Goal: Information Seeking & Learning: Learn about a topic

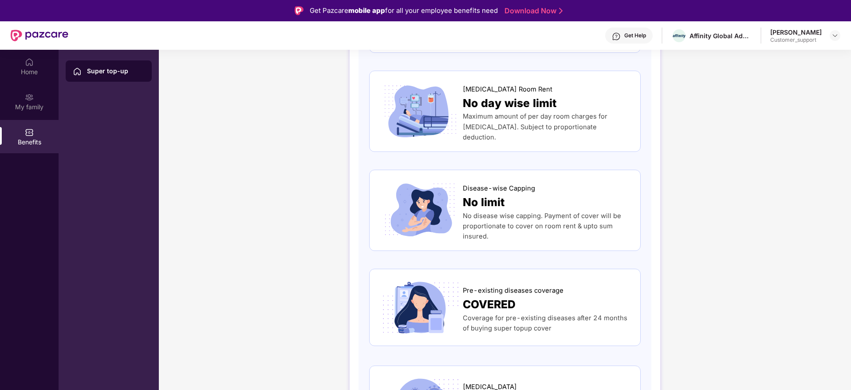
scroll to position [200, 0]
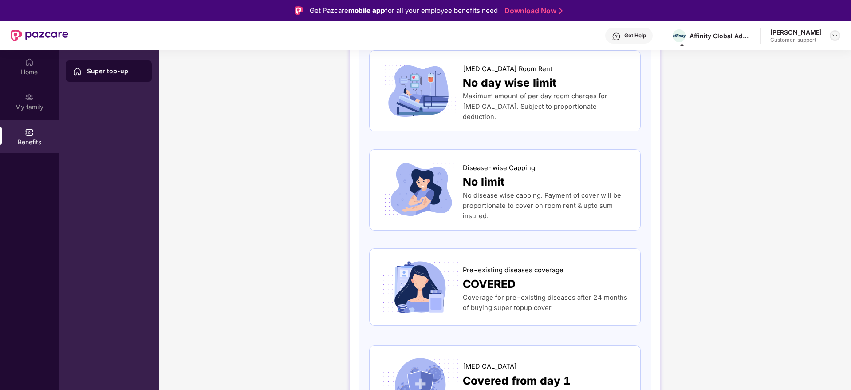
click at [833, 37] on img at bounding box center [835, 35] width 7 height 7
click at [803, 55] on div "Switch to support view" at bounding box center [793, 56] width 115 height 17
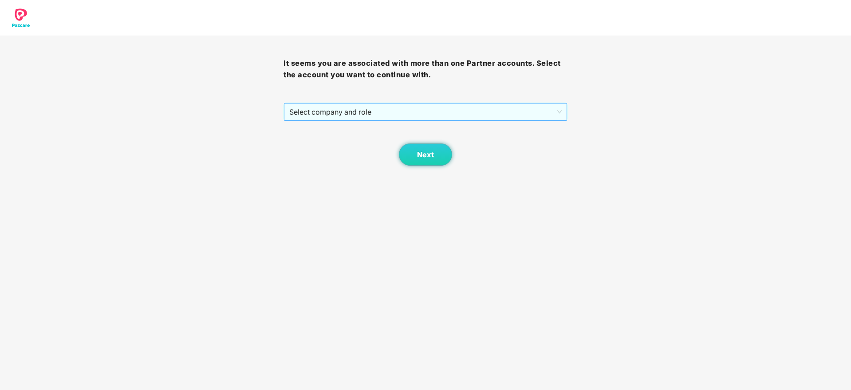
click at [418, 118] on span "Select company and role" at bounding box center [425, 111] width 272 height 17
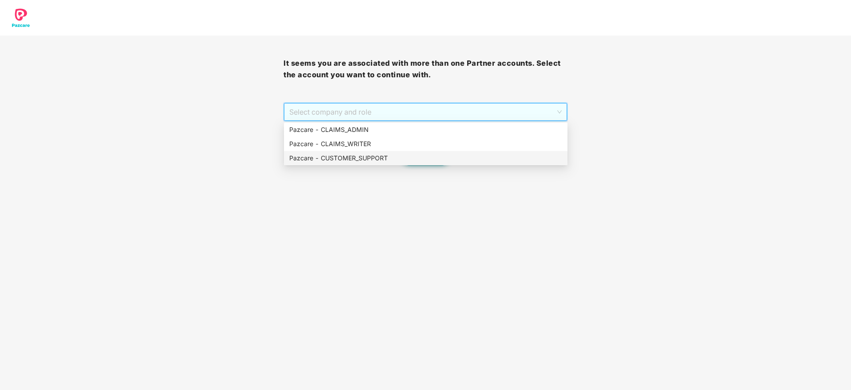
click at [394, 160] on div "Pazcare - CUSTOMER_SUPPORT" at bounding box center [425, 158] width 273 height 10
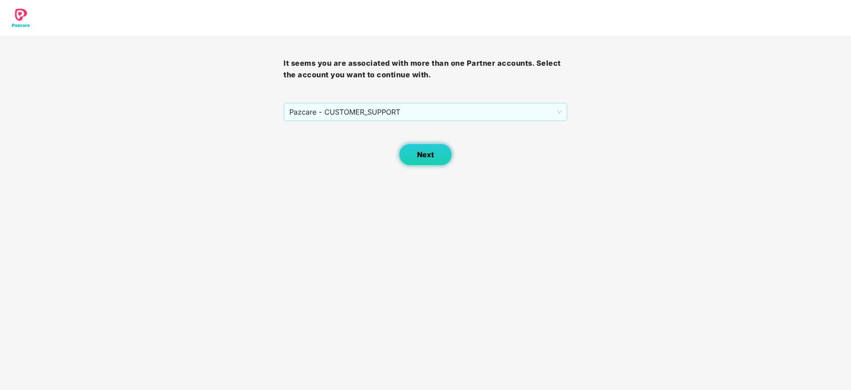
click at [435, 148] on button "Next" at bounding box center [425, 154] width 53 height 22
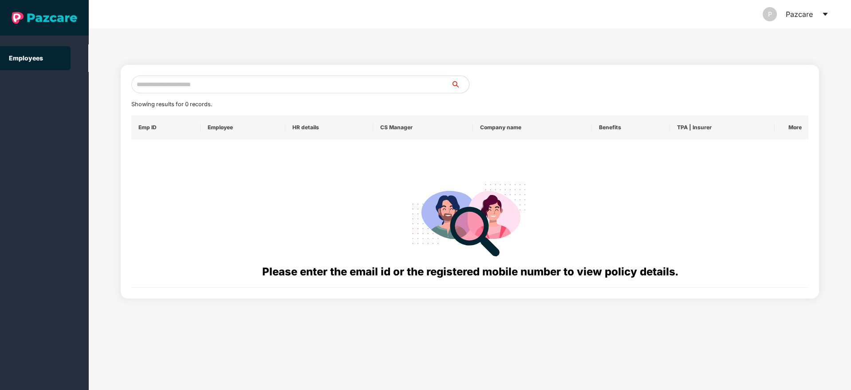
click at [320, 89] on input "text" at bounding box center [291, 84] width 320 height 18
paste input "**********"
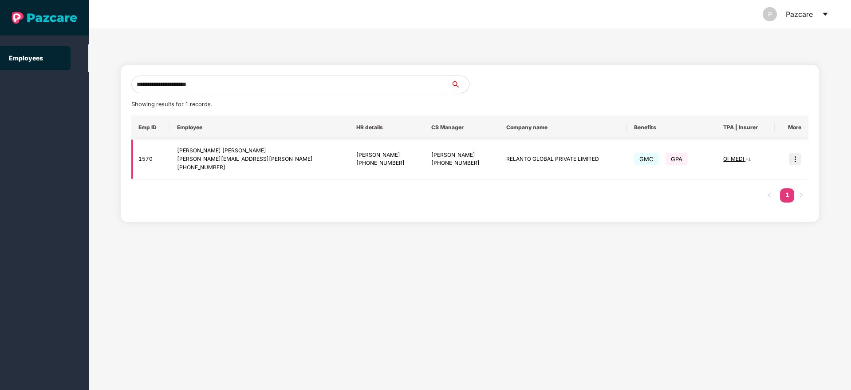
type input "**********"
click at [791, 155] on img at bounding box center [795, 159] width 12 height 12
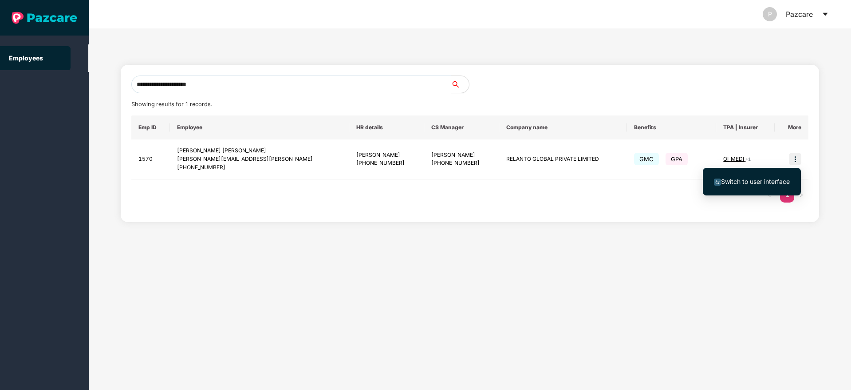
click at [748, 177] on span "Switch to user interface" at bounding box center [755, 181] width 69 height 8
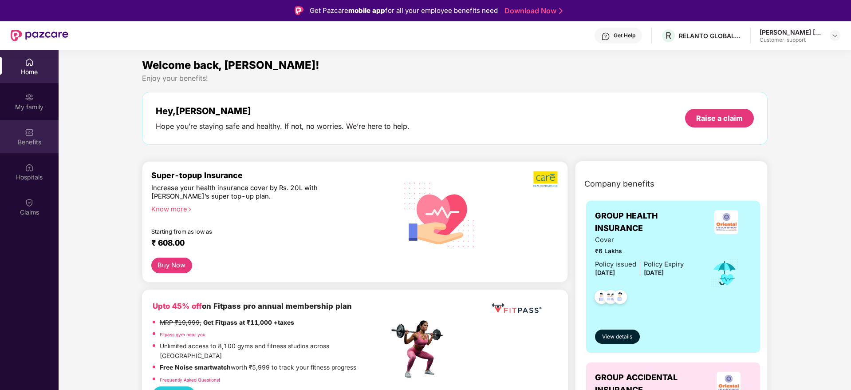
click at [25, 138] on div "Benefits" at bounding box center [29, 142] width 59 height 9
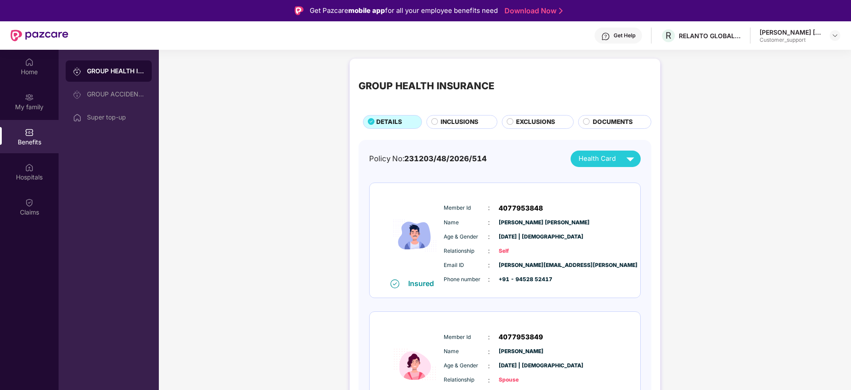
click at [727, 154] on div "GROUP HEALTH INSURANCE DETAILS INCLUSIONS EXCLUSIONS DOCUMENTS Policy No: 23120…" at bounding box center [505, 332] width 692 height 556
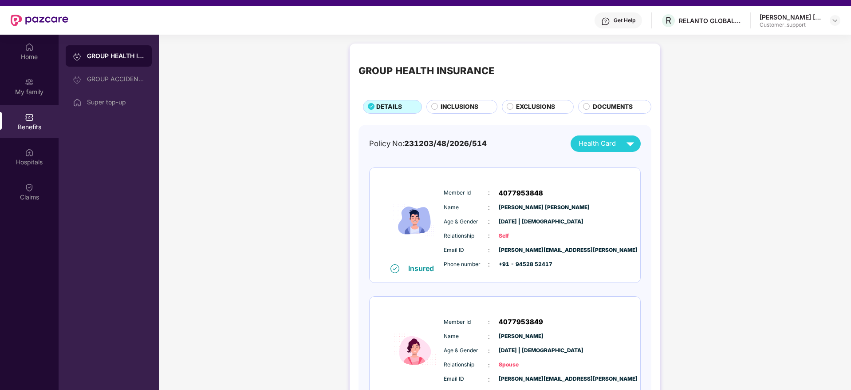
scroll to position [0, 0]
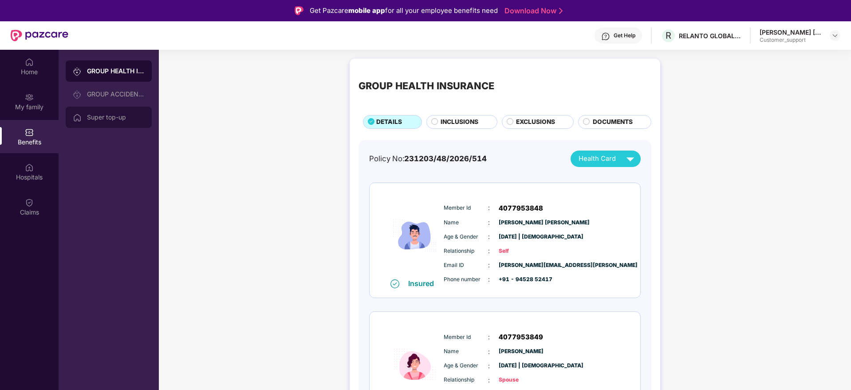
click at [88, 114] on div "Super top-up" at bounding box center [116, 117] width 58 height 7
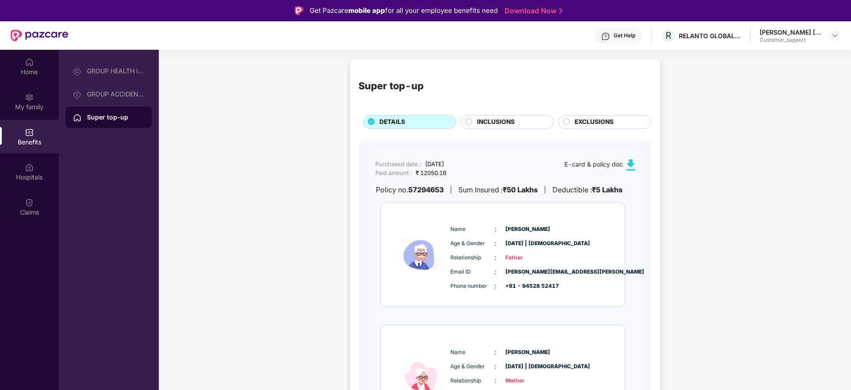
click at [745, 167] on div "Super top-up DETAILS INCLUSIONS EXCLUSIONS Purchased date : 18 Aug, 2025 Paid a…" at bounding box center [505, 270] width 692 height 432
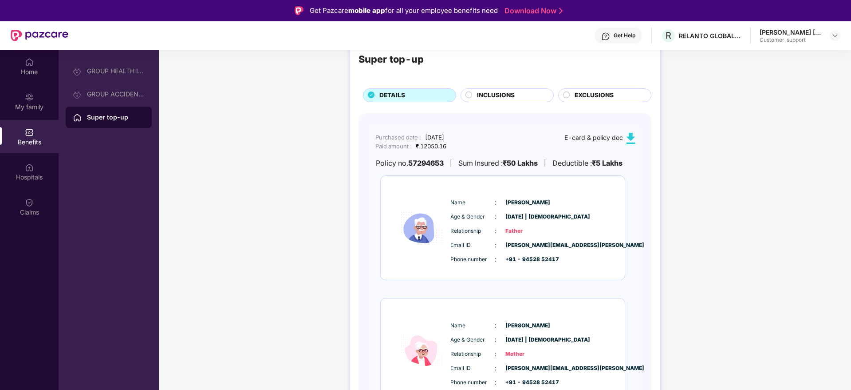
scroll to position [50, 0]
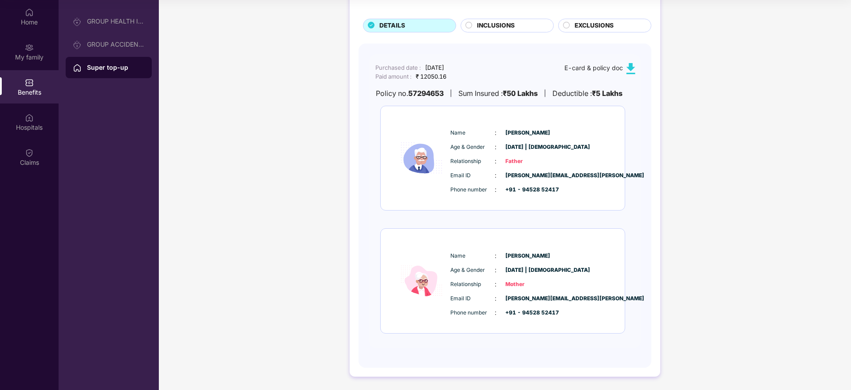
click at [478, 24] on span "INCLUSIONS" at bounding box center [496, 26] width 38 height 10
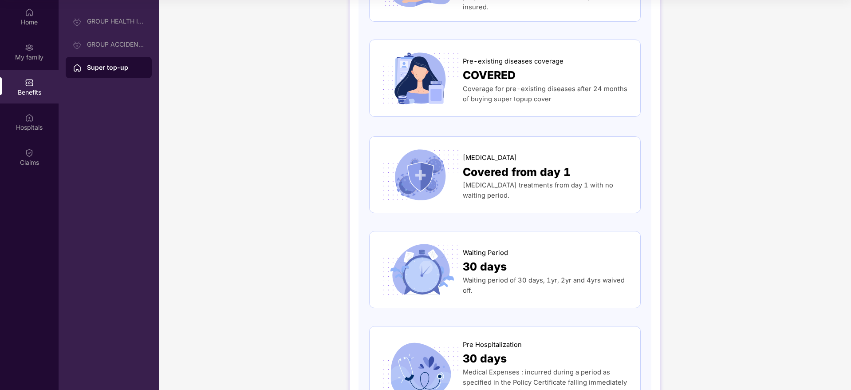
scroll to position [339, 0]
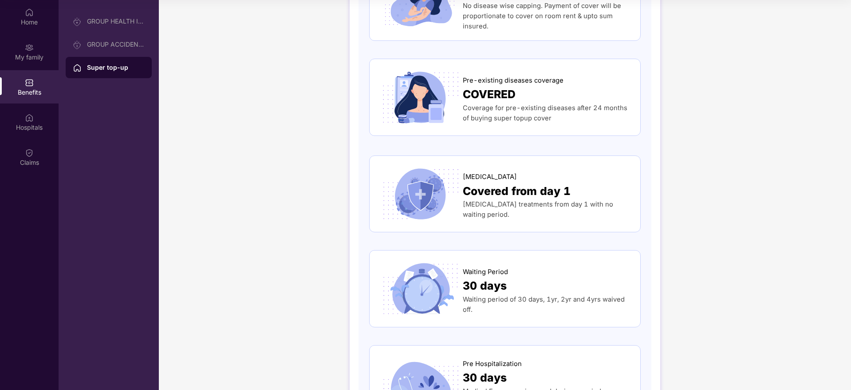
click at [741, 145] on div "Super top-up DETAILS INCLUSIONS EXCLUSIONS Normal Room Rent No day wise limit M…" at bounding box center [505, 373] width 692 height 1417
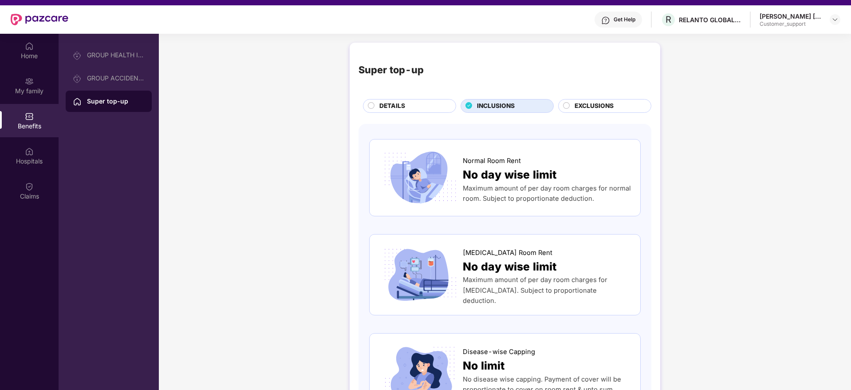
scroll to position [0, 0]
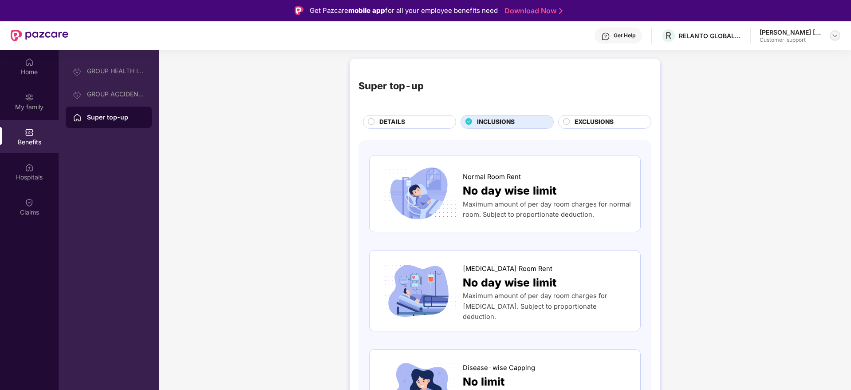
click at [832, 35] on img at bounding box center [835, 35] width 7 height 7
click at [788, 56] on div "Switch to support view" at bounding box center [793, 56] width 115 height 17
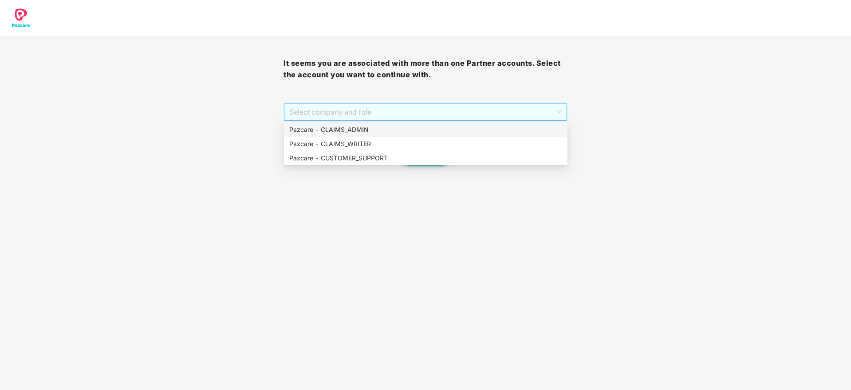
click at [382, 110] on span "Select company and role" at bounding box center [425, 111] width 272 height 17
click at [363, 155] on div "Pazcare - CUSTOMER_SUPPORT" at bounding box center [425, 158] width 273 height 10
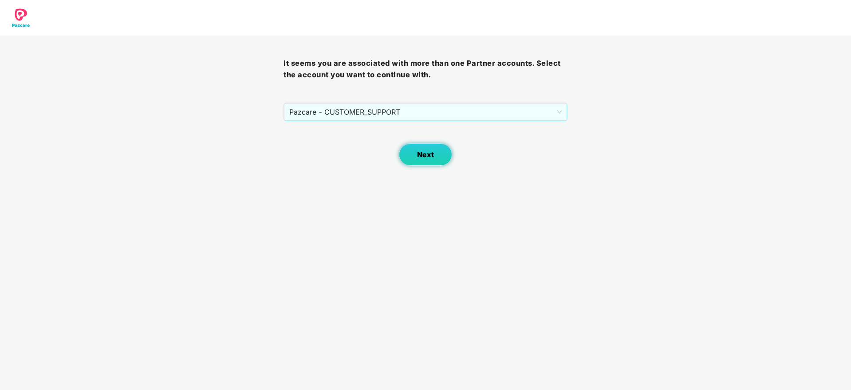
click at [414, 152] on button "Next" at bounding box center [425, 154] width 53 height 22
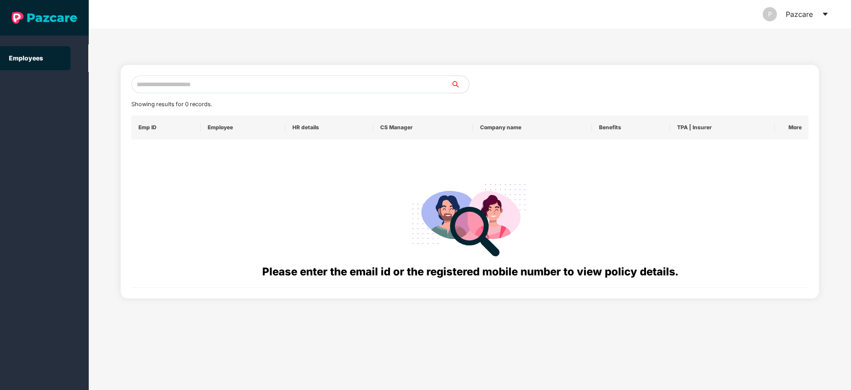
click at [300, 79] on input "text" at bounding box center [291, 84] width 320 height 18
paste input "**********"
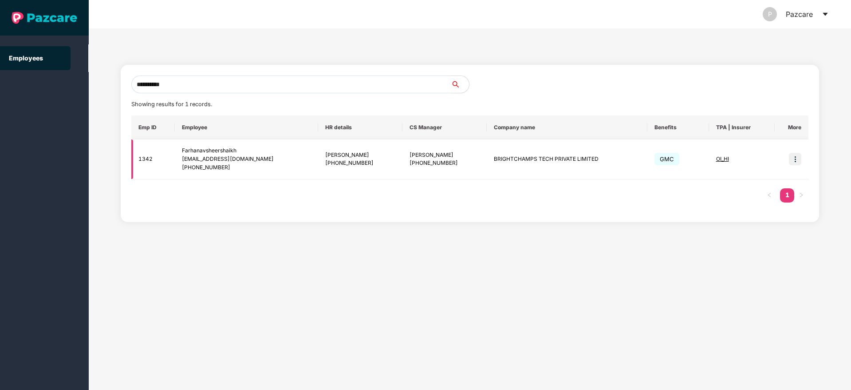
type input "**********"
click at [792, 162] on img at bounding box center [795, 159] width 12 height 12
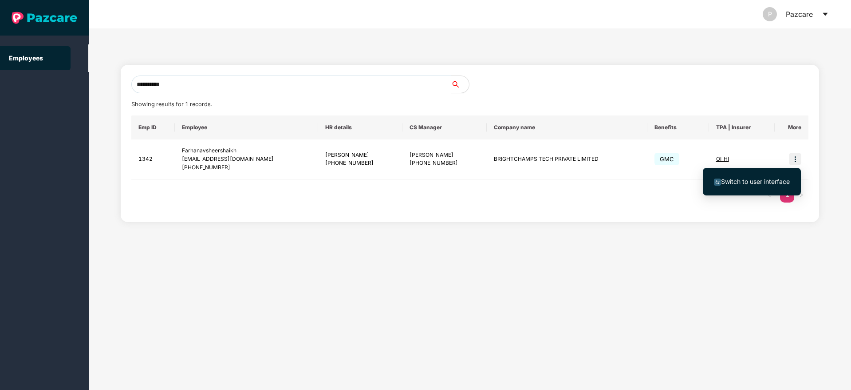
click at [759, 179] on span "Switch to user interface" at bounding box center [755, 181] width 69 height 8
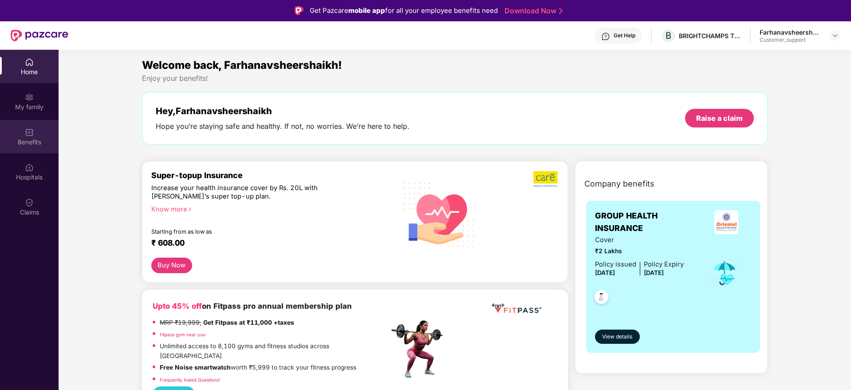
click at [43, 134] on div "Benefits" at bounding box center [29, 136] width 59 height 33
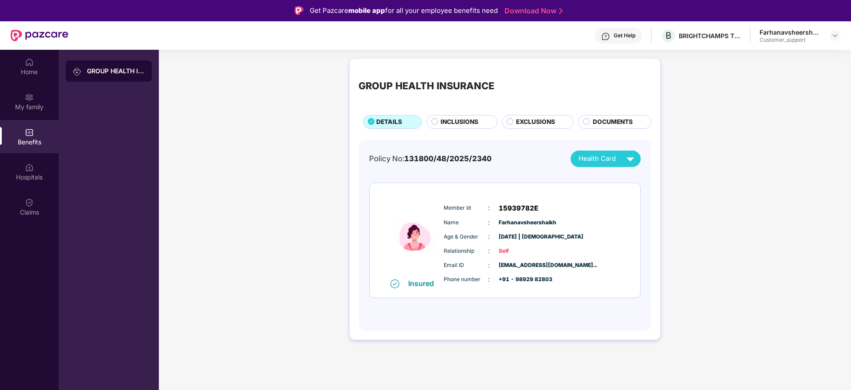
click at [467, 117] on span "INCLUSIONS" at bounding box center [460, 122] width 38 height 10
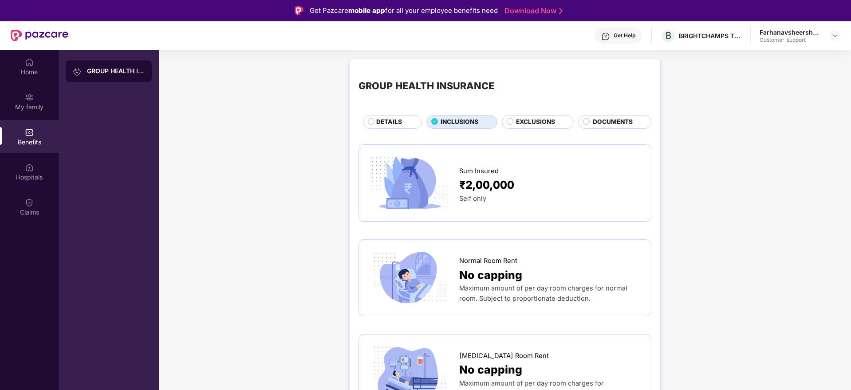
click at [377, 123] on span "DETAILS" at bounding box center [389, 122] width 26 height 10
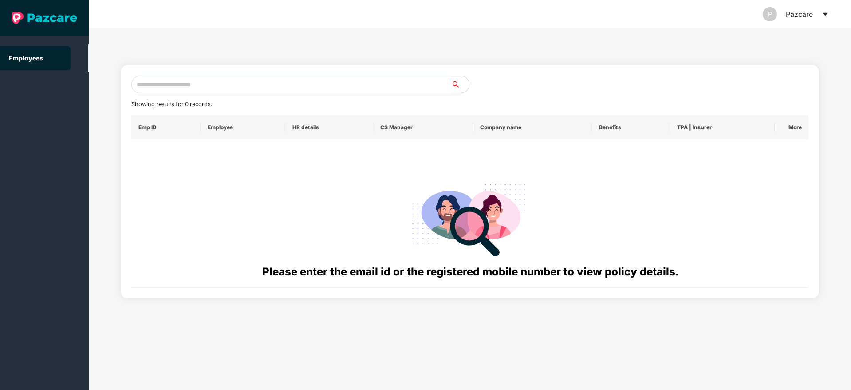
click at [828, 16] on icon "caret-down" at bounding box center [825, 14] width 7 height 7
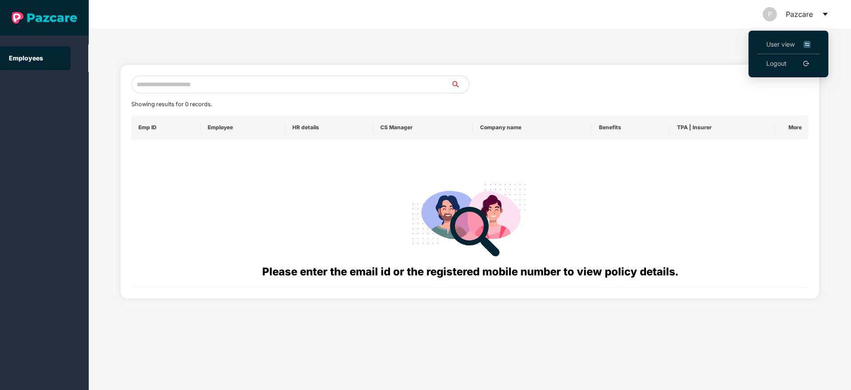
click at [772, 47] on span "User view" at bounding box center [788, 44] width 44 height 10
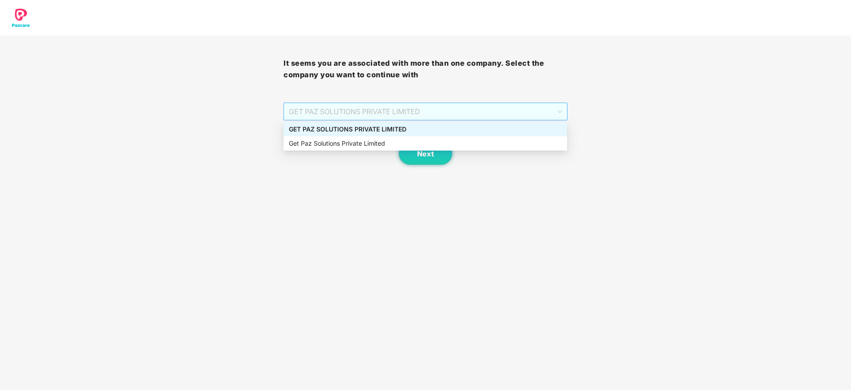
click at [474, 107] on span "GET PAZ SOLUTIONS PRIVATE LIMITED" at bounding box center [425, 111] width 273 height 17
click at [400, 134] on div "GET PAZ SOLUTIONS PRIVATE LIMITED" at bounding box center [426, 129] width 284 height 14
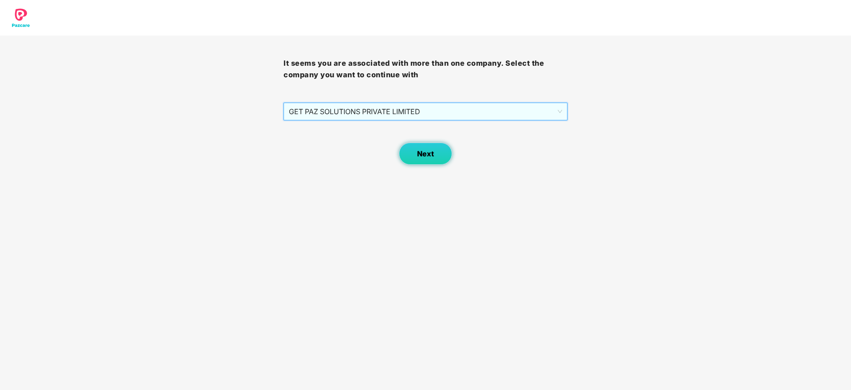
click at [437, 155] on button "Next" at bounding box center [425, 153] width 53 height 22
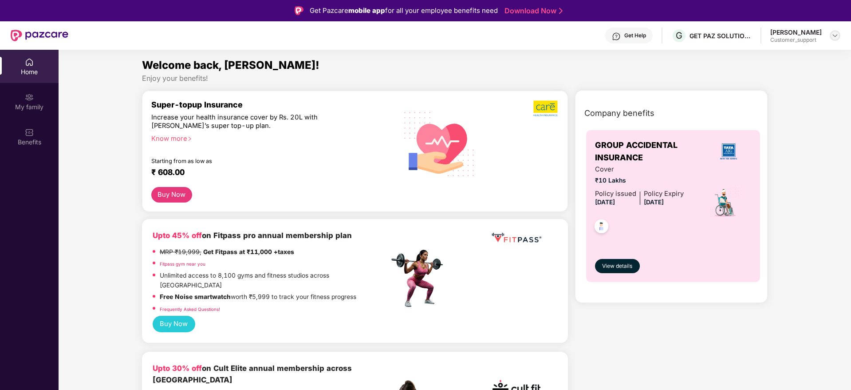
click at [835, 32] on img at bounding box center [835, 35] width 7 height 7
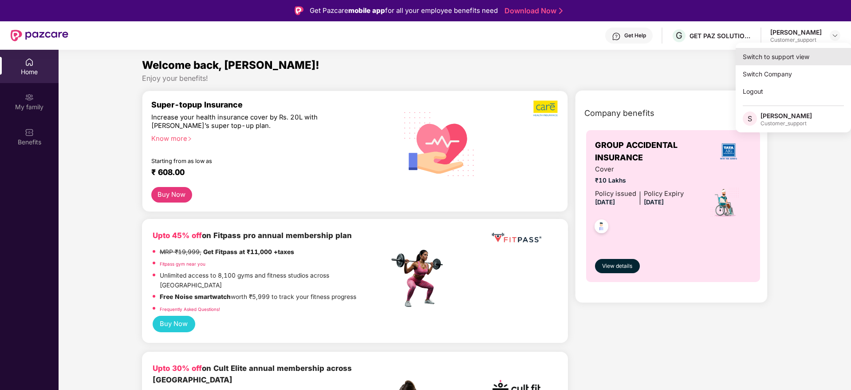
click at [772, 54] on div "Switch to support view" at bounding box center [793, 56] width 115 height 17
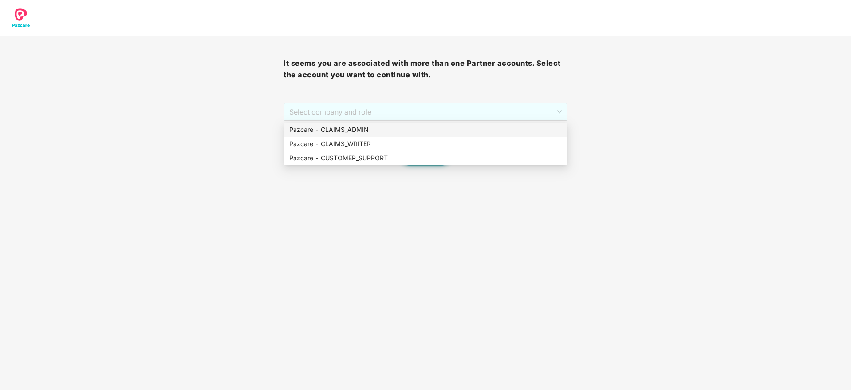
drag, startPoint x: 399, startPoint y: 110, endPoint x: 373, endPoint y: 129, distance: 32.5
click at [373, 129] on body "It seems you are associated with more than one Partner accounts. Select the acc…" at bounding box center [425, 195] width 851 height 390
click at [373, 129] on div "Pazcare - CLAIMS_ADMIN" at bounding box center [425, 130] width 273 height 10
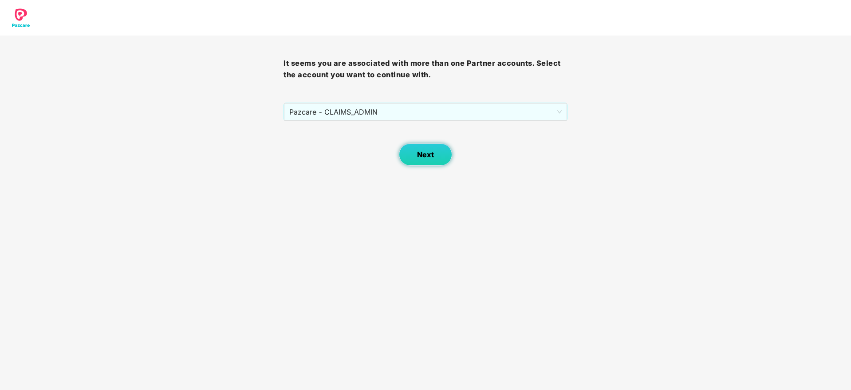
click at [441, 165] on button "Next" at bounding box center [425, 154] width 53 height 22
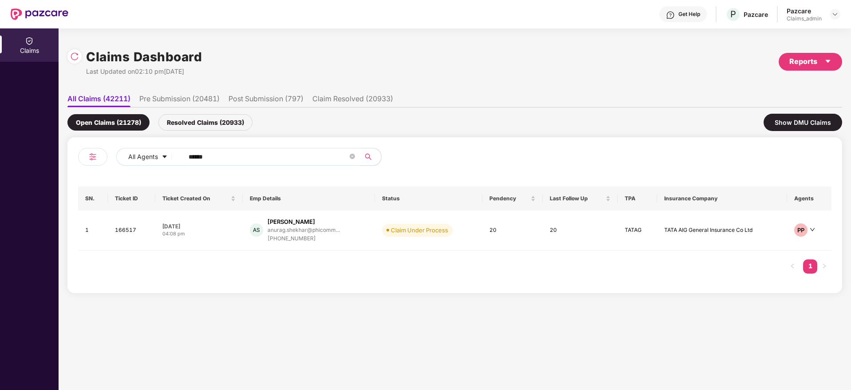
drag, startPoint x: 244, startPoint y: 161, endPoint x: 152, endPoint y: 170, distance: 91.8
click at [152, 170] on div "All Agents ******" at bounding box center [266, 160] width 377 height 25
paste input "text"
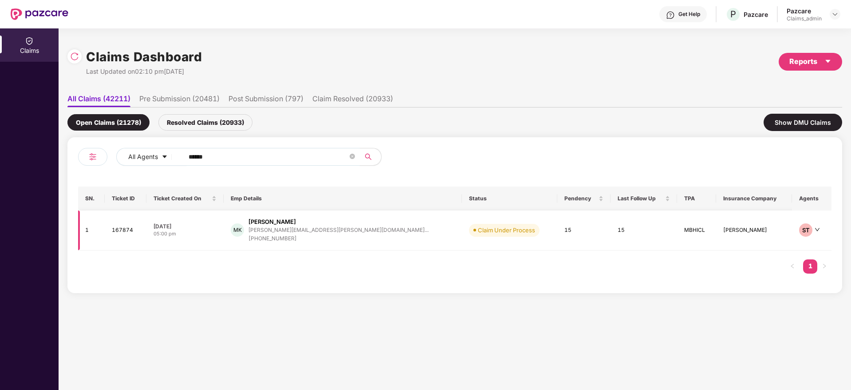
type input "******"
click at [300, 240] on div "[PHONE_NUMBER]" at bounding box center [338, 238] width 180 height 8
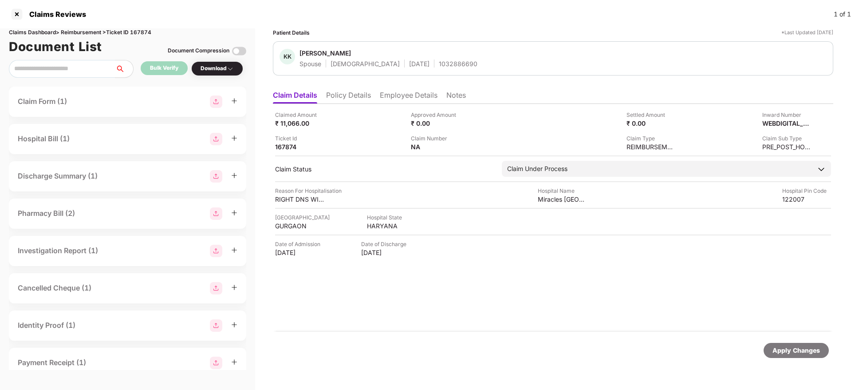
click at [341, 96] on li "Policy Details" at bounding box center [348, 97] width 45 height 13
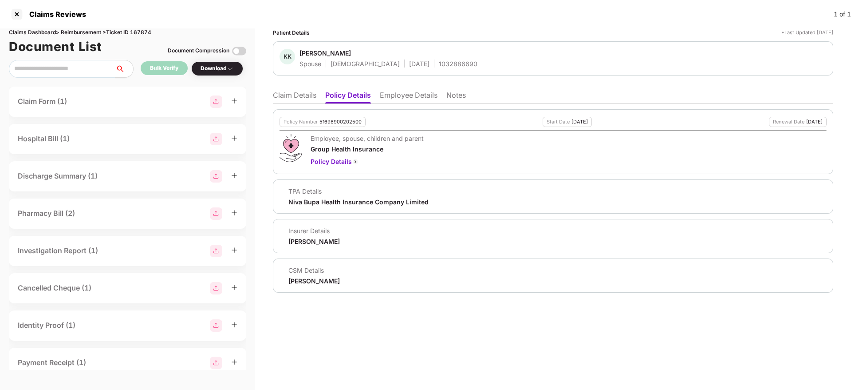
click at [303, 99] on li "Claim Details" at bounding box center [294, 97] width 43 height 13
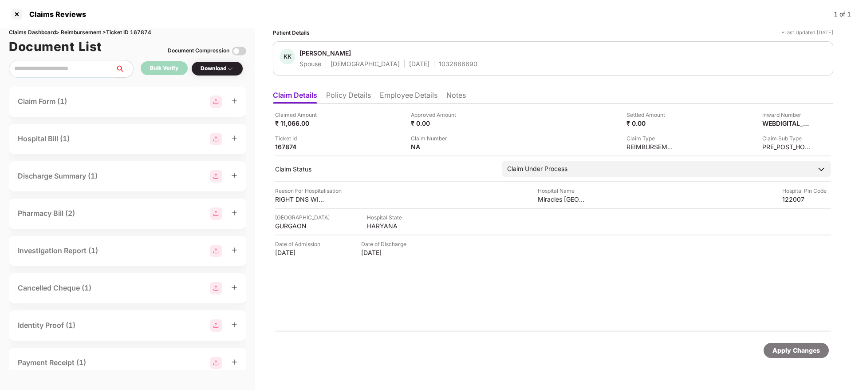
click at [352, 93] on li "Policy Details" at bounding box center [348, 97] width 45 height 13
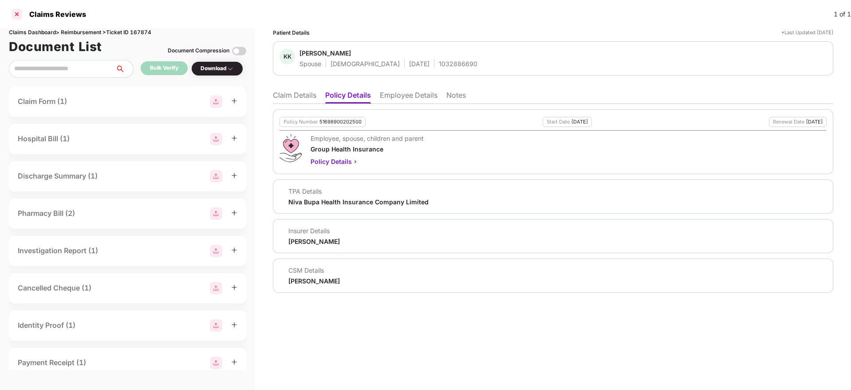
click at [16, 15] on div at bounding box center [17, 14] width 14 height 14
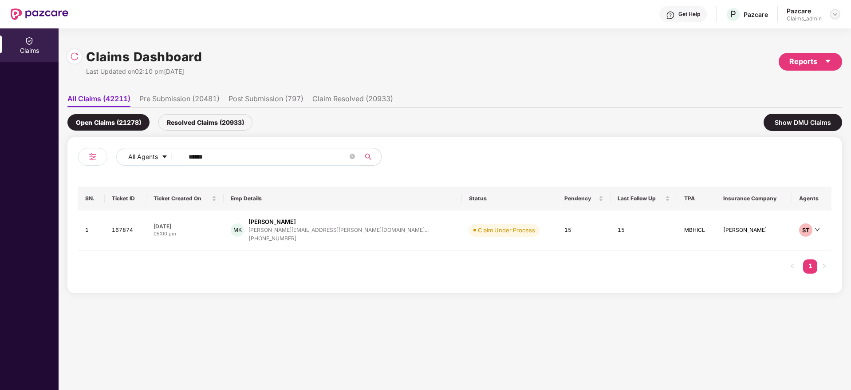
click at [837, 13] on img at bounding box center [835, 14] width 7 height 7
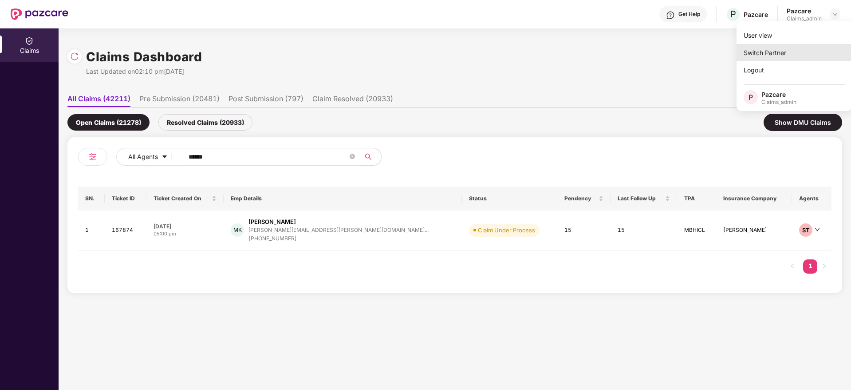
click at [788, 55] on div "Switch Partner" at bounding box center [794, 52] width 115 height 17
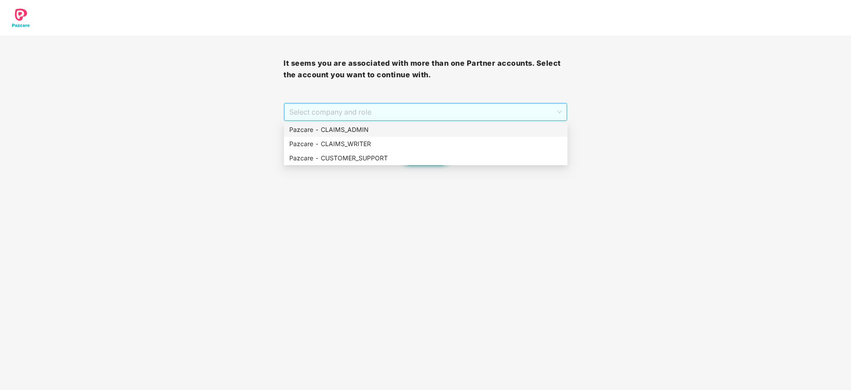
click at [376, 115] on span "Select company and role" at bounding box center [425, 111] width 272 height 17
click at [381, 158] on div "Pazcare - CUSTOMER_SUPPORT" at bounding box center [425, 158] width 273 height 10
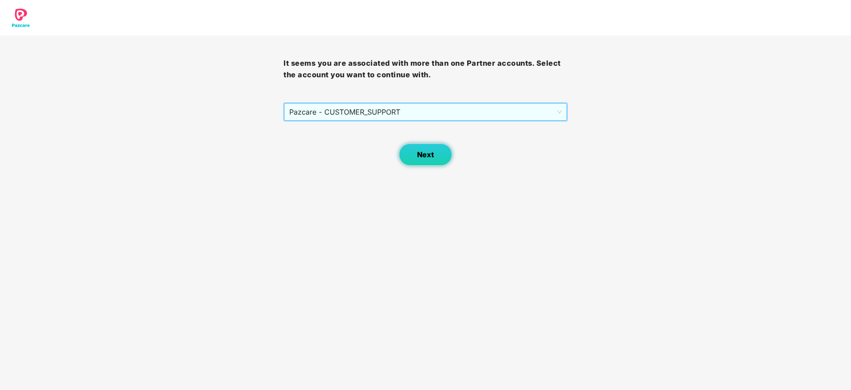
click at [442, 159] on button "Next" at bounding box center [425, 154] width 53 height 22
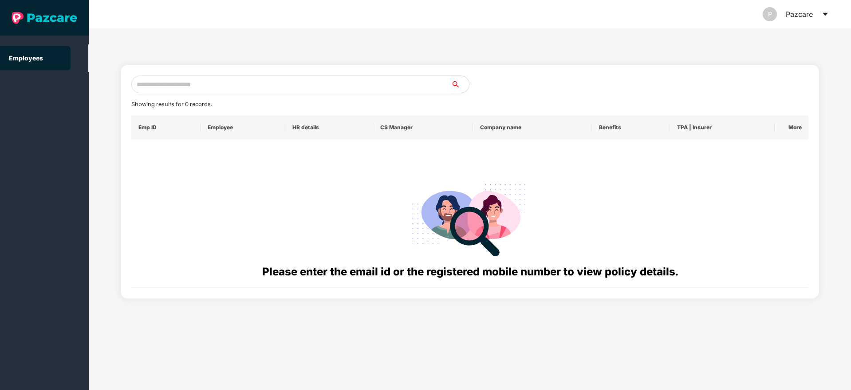
paste input "**********"
click at [315, 83] on input "text" at bounding box center [291, 84] width 320 height 18
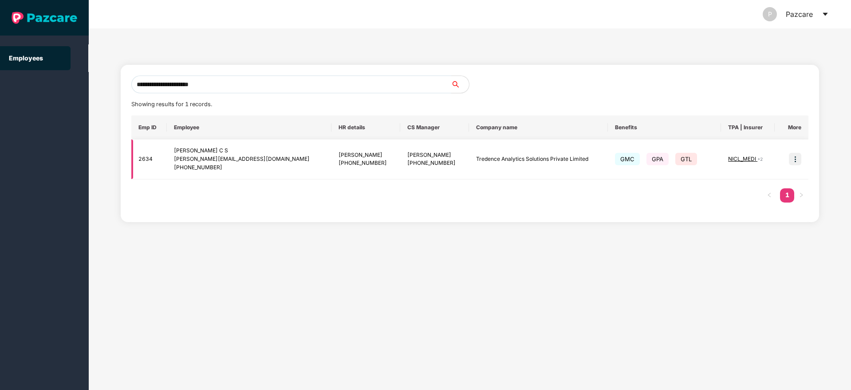
type input "**********"
click at [792, 156] on img at bounding box center [795, 159] width 12 height 12
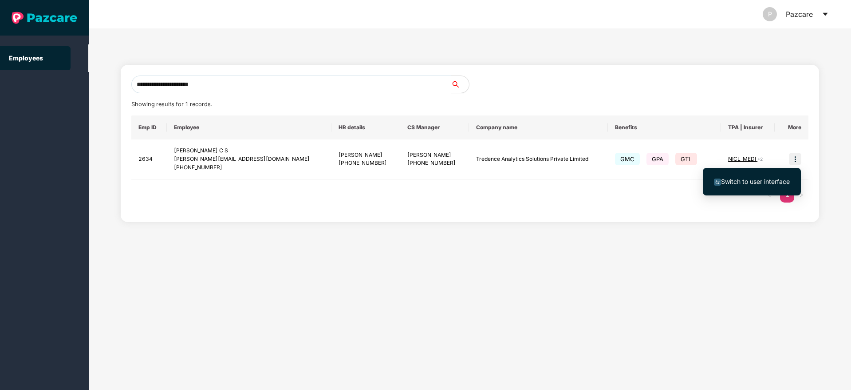
click at [741, 182] on span "Switch to user interface" at bounding box center [755, 181] width 69 height 8
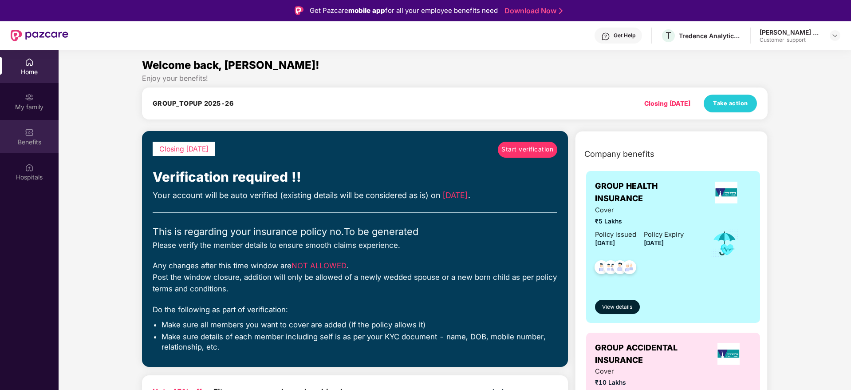
click at [32, 147] on div "Benefits" at bounding box center [29, 136] width 59 height 33
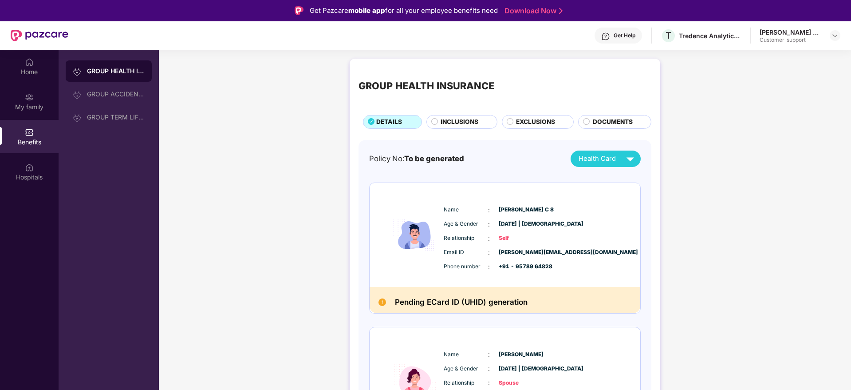
click at [465, 123] on span "INCLUSIONS" at bounding box center [460, 122] width 38 height 10
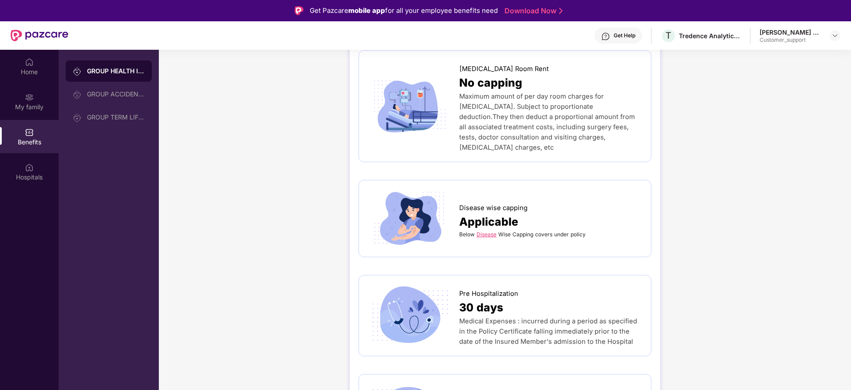
scroll to position [319, 0]
click at [490, 230] on link "Disease" at bounding box center [487, 233] width 20 height 7
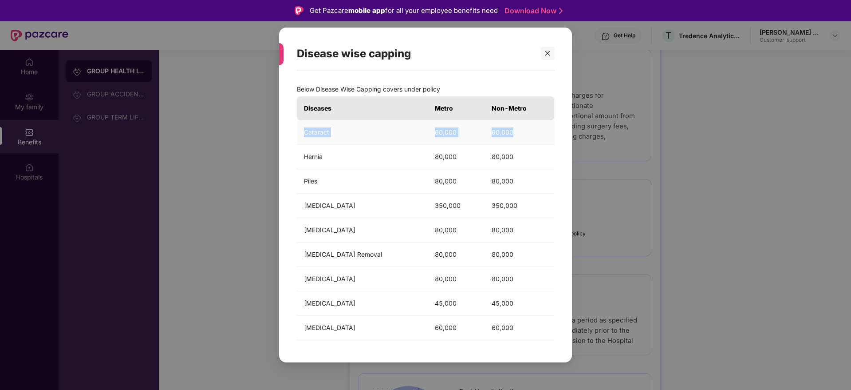
drag, startPoint x: 304, startPoint y: 126, endPoint x: 522, endPoint y: 131, distance: 217.9
click at [522, 131] on tr "Cataract 60,000 60,000" at bounding box center [425, 132] width 257 height 24
copy tr "Cataract 60,000 60,000"
click at [547, 52] on icon "close" at bounding box center [547, 53] width 5 height 5
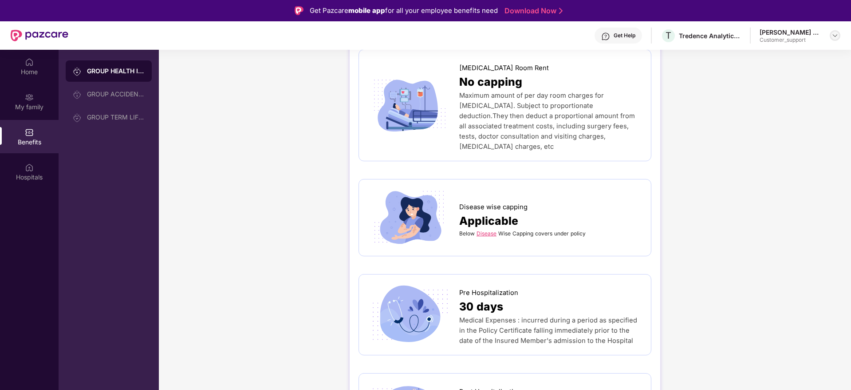
click at [836, 34] on img at bounding box center [835, 35] width 7 height 7
click at [772, 54] on div "Switch to support view" at bounding box center [793, 56] width 115 height 17
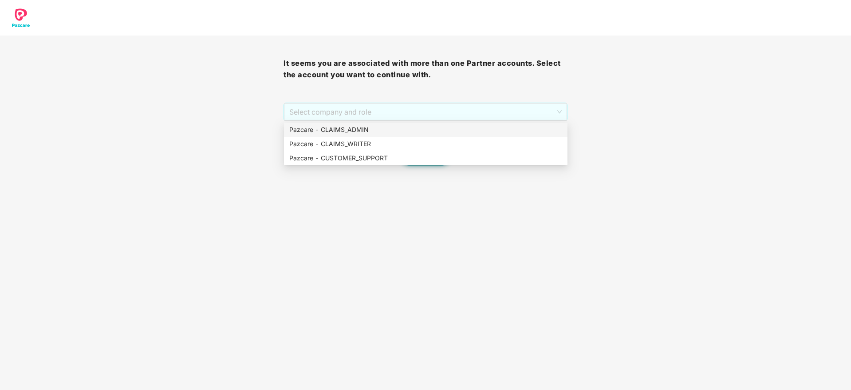
drag, startPoint x: 437, startPoint y: 106, endPoint x: 381, endPoint y: 130, distance: 61.0
click at [381, 130] on body "It seems you are associated with more than one Partner accounts. Select the acc…" at bounding box center [425, 195] width 851 height 390
click at [381, 130] on div "Pazcare - CLAIMS_ADMIN" at bounding box center [425, 130] width 273 height 10
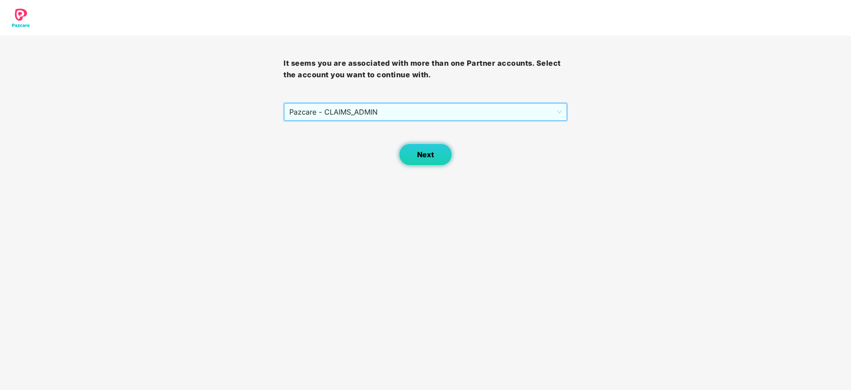
click at [415, 154] on button "Next" at bounding box center [425, 154] width 53 height 22
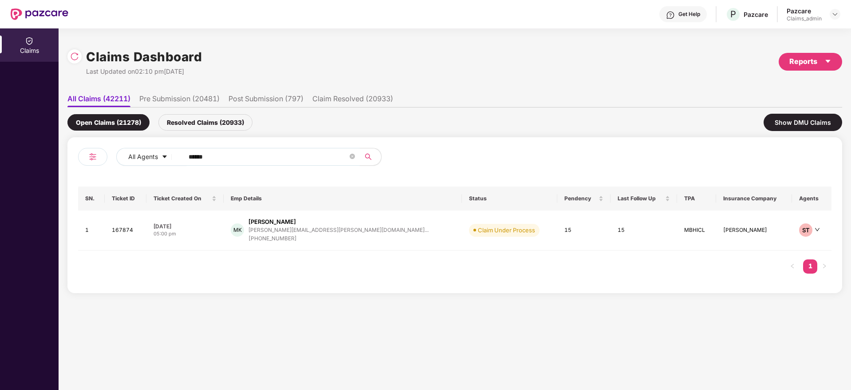
click at [262, 154] on input "******" at bounding box center [268, 156] width 159 height 13
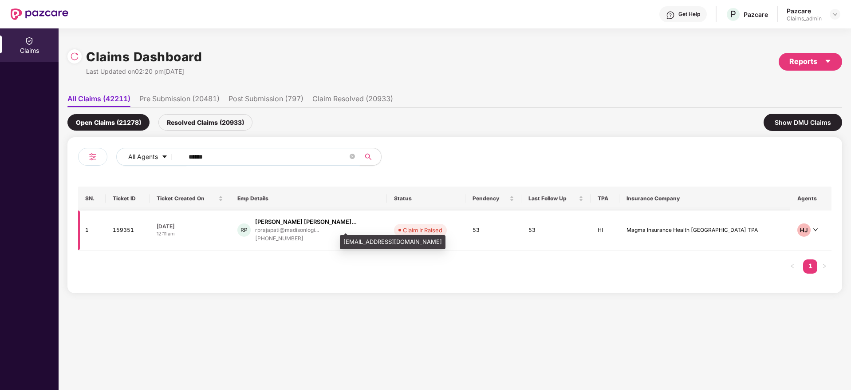
type input "******"
click at [301, 227] on div "rprajapati@madisonlogi..." at bounding box center [287, 230] width 64 height 6
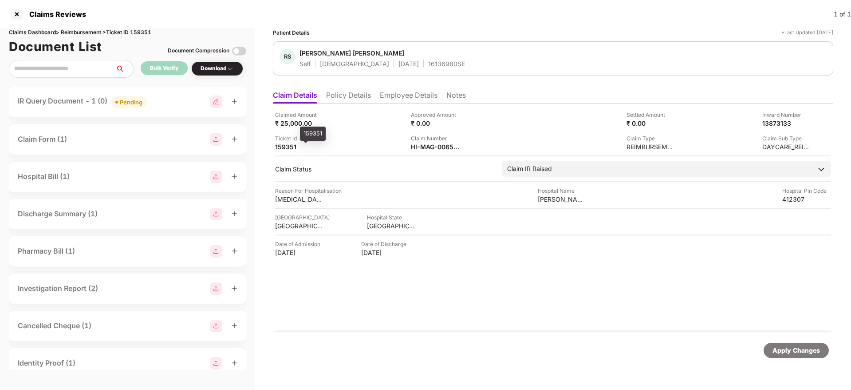
click at [277, 144] on div "159351" at bounding box center [299, 146] width 49 height 8
copy div "159351"
click at [16, 13] on div at bounding box center [17, 14] width 14 height 14
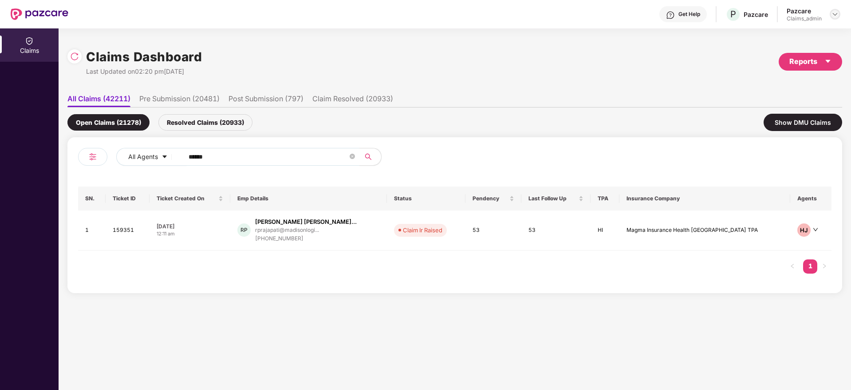
click at [831, 16] on div at bounding box center [835, 14] width 11 height 11
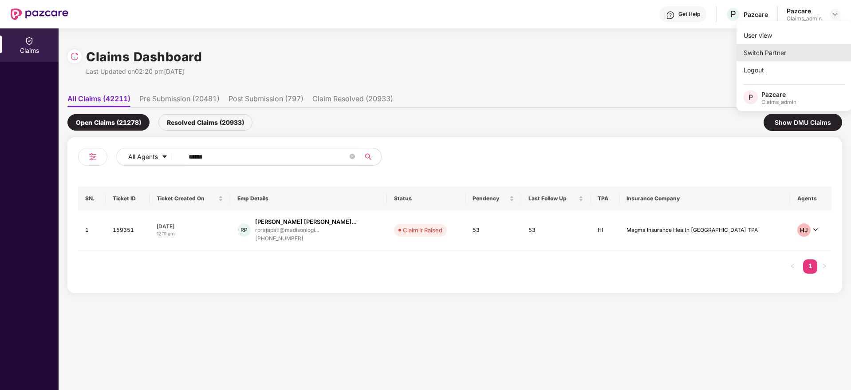
click at [774, 55] on div "Switch Partner" at bounding box center [794, 52] width 115 height 17
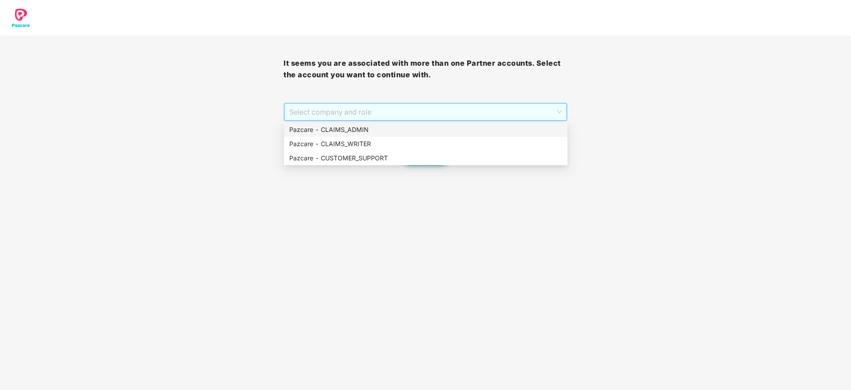
click at [489, 116] on span "Select company and role" at bounding box center [425, 111] width 272 height 17
click at [482, 152] on div "Pazcare - CUSTOMER_SUPPORT" at bounding box center [426, 158] width 284 height 14
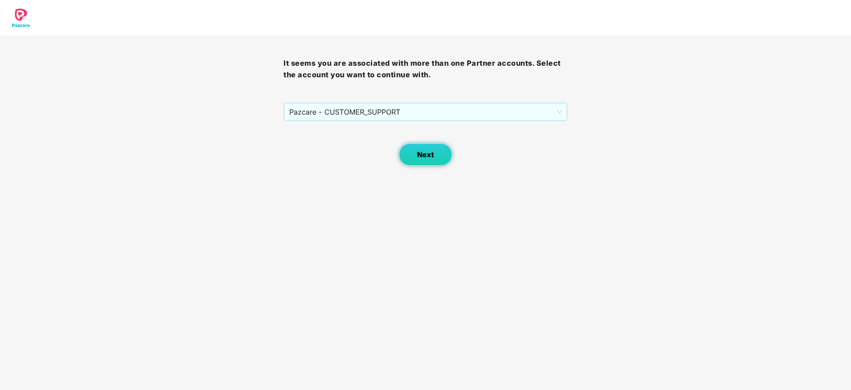
click at [422, 154] on span "Next" at bounding box center [425, 154] width 17 height 8
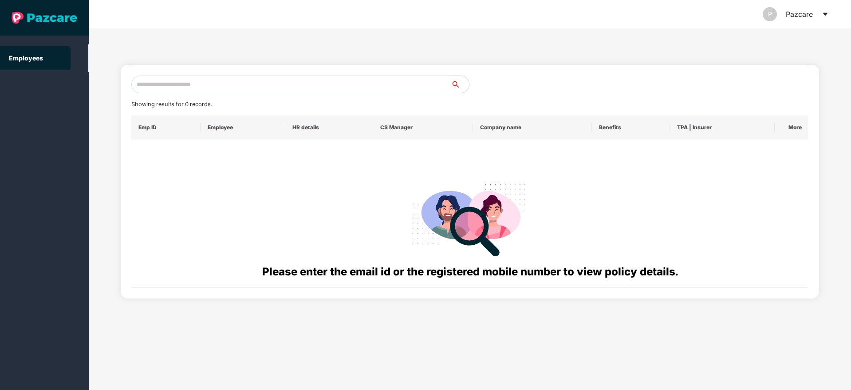
click at [300, 88] on input "text" at bounding box center [291, 84] width 320 height 18
paste input "**********"
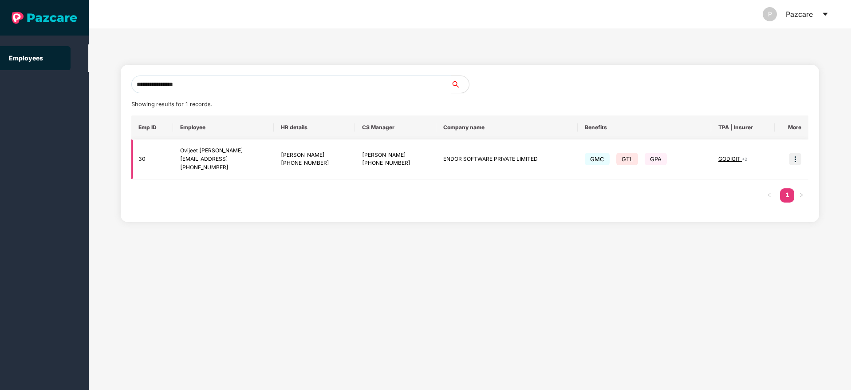
type input "**********"
click at [797, 157] on img at bounding box center [795, 159] width 12 height 12
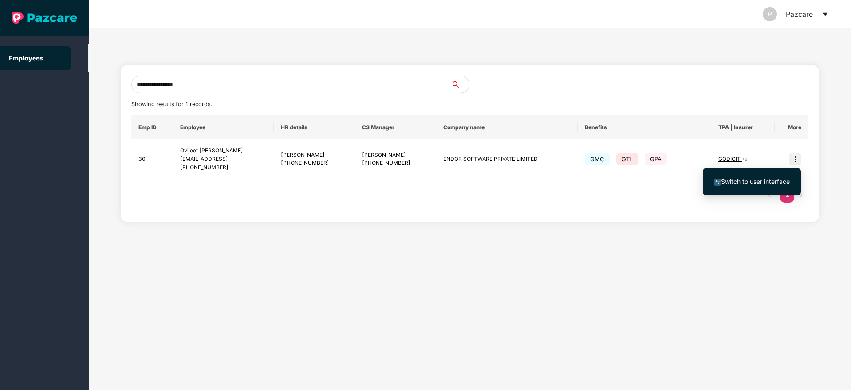
click at [742, 179] on span "Switch to user interface" at bounding box center [755, 181] width 69 height 8
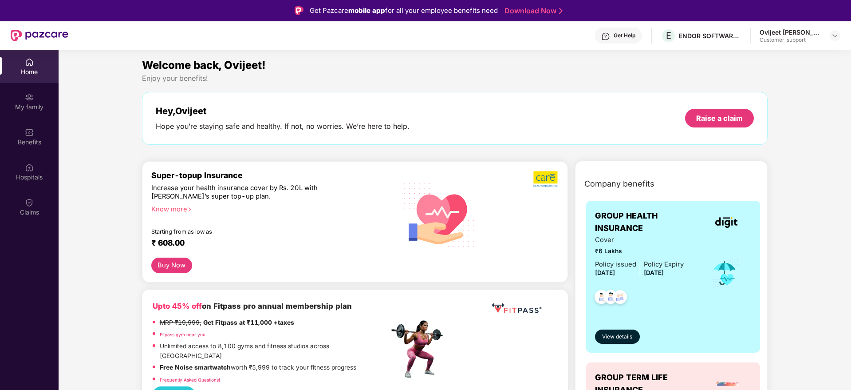
click at [33, 141] on div "Benefits" at bounding box center [29, 142] width 59 height 9
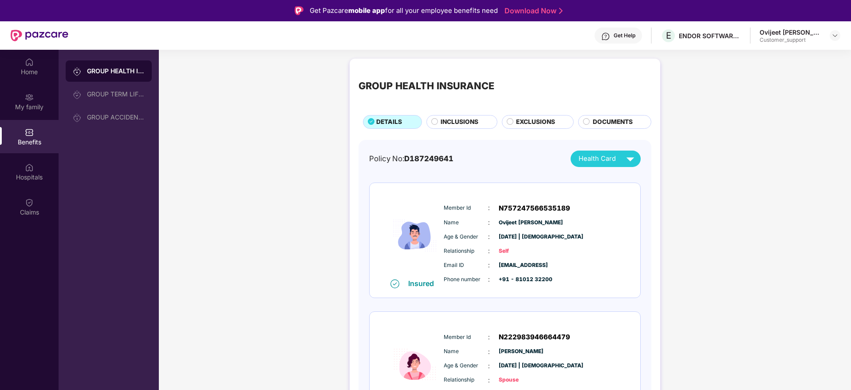
click at [449, 127] on div "INCLUSIONS" at bounding box center [464, 122] width 56 height 11
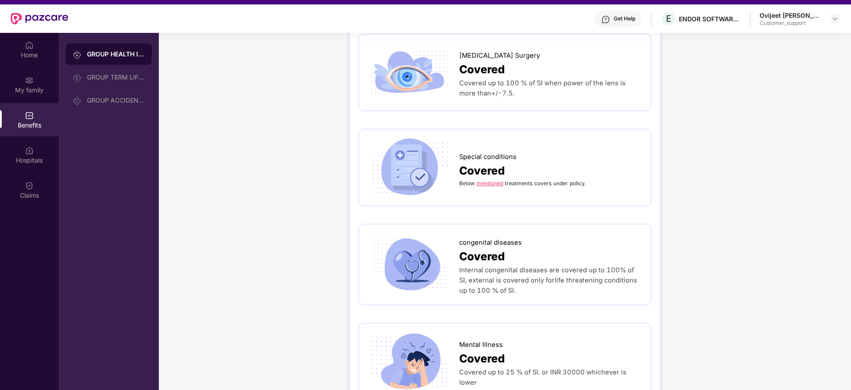
scroll to position [1565, 0]
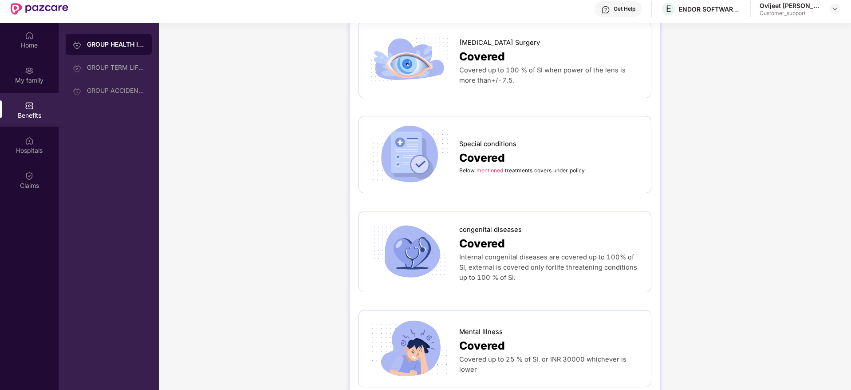
click at [490, 167] on link "mentioned" at bounding box center [490, 170] width 27 height 7
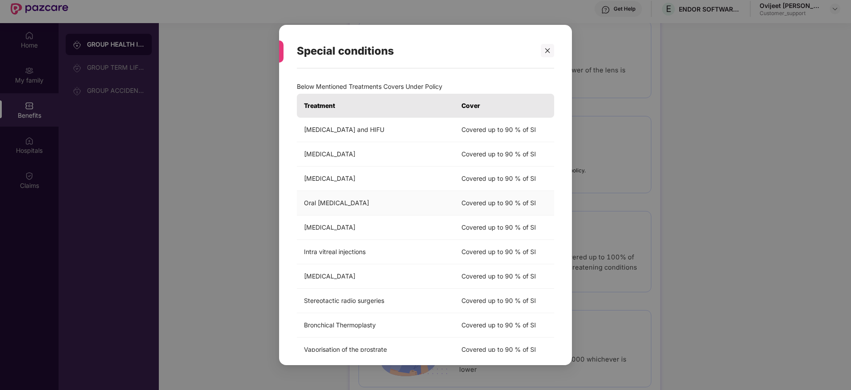
click at [399, 195] on td "Oral [MEDICAL_DATA]" at bounding box center [376, 203] width 158 height 24
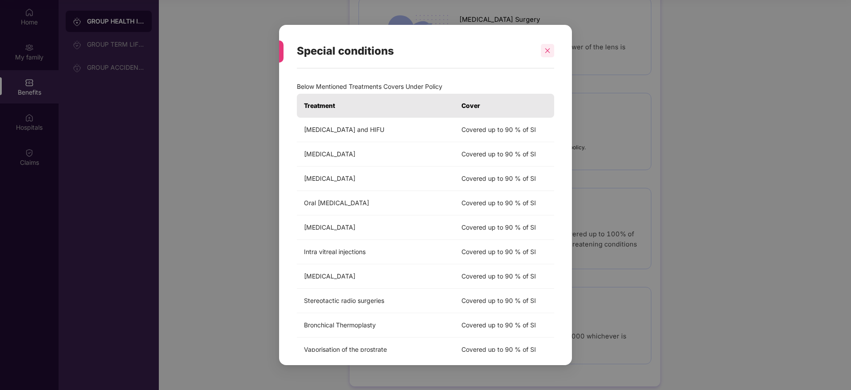
click at [552, 52] on div at bounding box center [547, 50] width 13 height 13
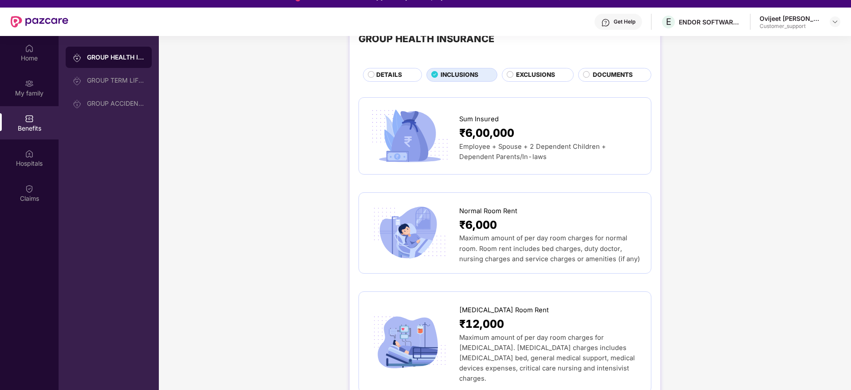
scroll to position [0, 0]
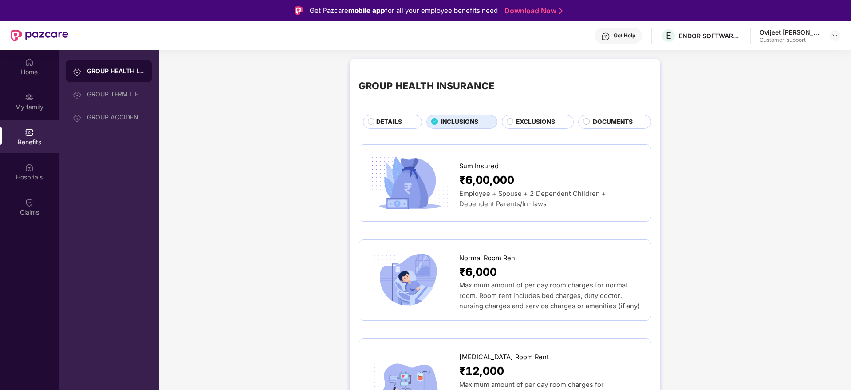
click at [544, 124] on span "EXCLUSIONS" at bounding box center [535, 122] width 39 height 10
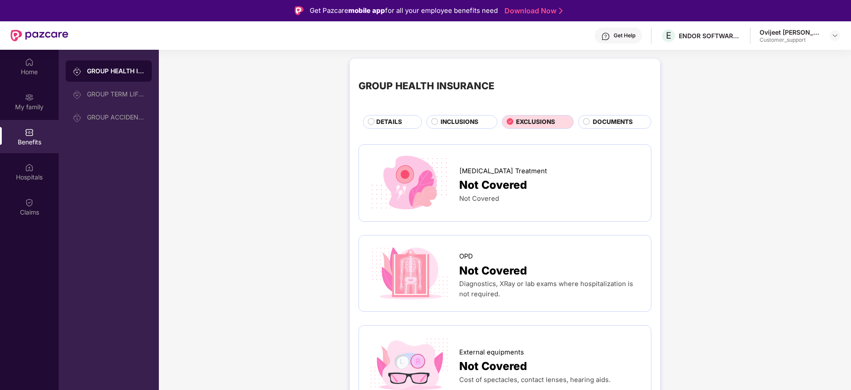
click at [621, 122] on span "DOCUMENTS" at bounding box center [613, 122] width 40 height 10
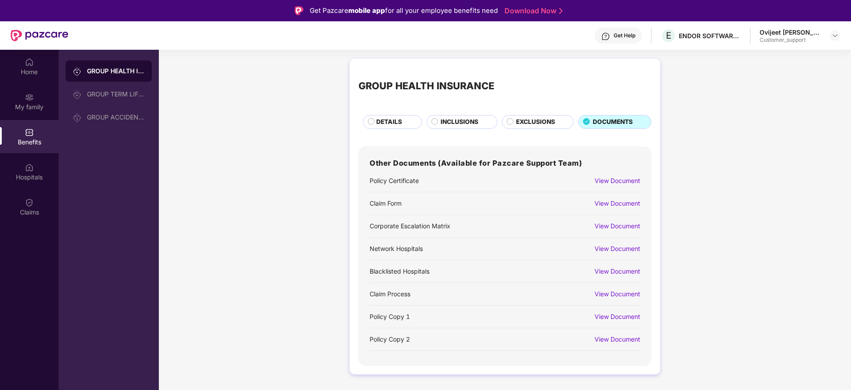
click at [613, 311] on div "View Document" at bounding box center [618, 316] width 46 height 10
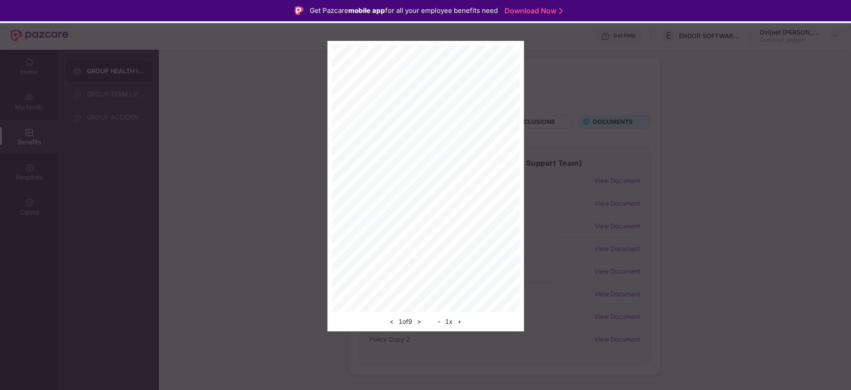
click at [422, 324] on button ">" at bounding box center [418, 321] width 9 height 11
click at [461, 319] on button "+" at bounding box center [459, 321] width 9 height 11
click at [461, 319] on div "< 4 of 9 > - 1 x +" at bounding box center [426, 318] width 188 height 15
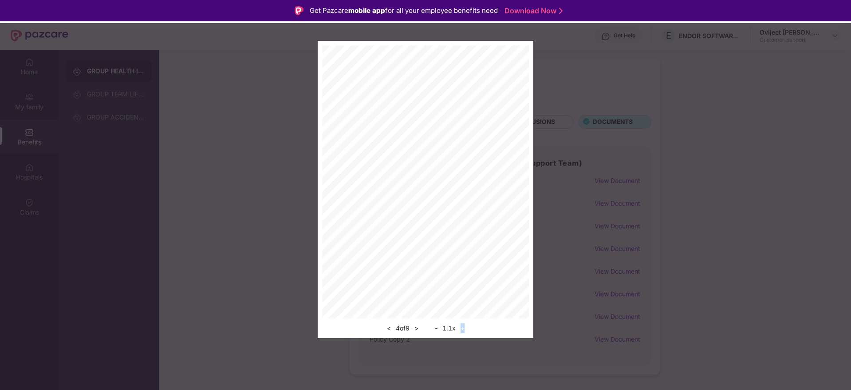
click at [461, 319] on div "< 4 of 9 > - 1.1 x +" at bounding box center [425, 325] width 207 height 15
drag, startPoint x: 461, startPoint y: 319, endPoint x: 464, endPoint y: 327, distance: 8.8
click at [464, 327] on div "< 4 of 9 > - 1.1 x +" at bounding box center [425, 325] width 207 height 15
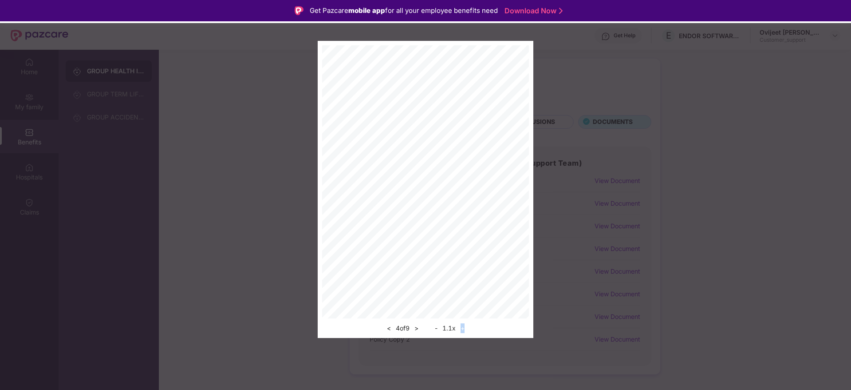
click at [464, 327] on button "+" at bounding box center [462, 328] width 9 height 11
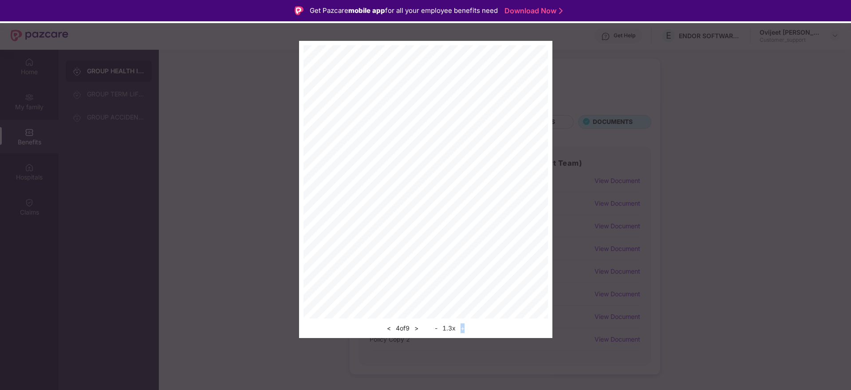
click at [464, 327] on button "+" at bounding box center [462, 328] width 9 height 11
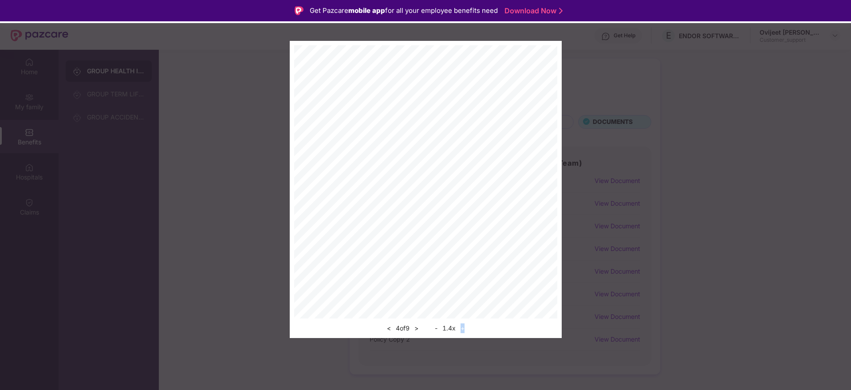
click at [452, 224] on div "< 4 of 9 > - 1.4 x +" at bounding box center [426, 189] width 272 height 297
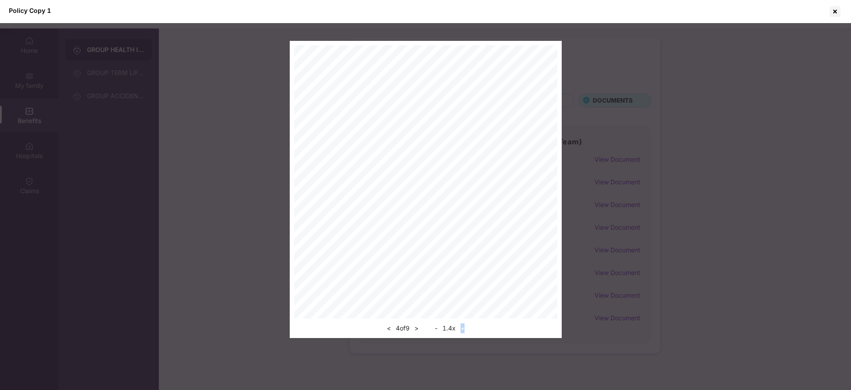
scroll to position [50, 0]
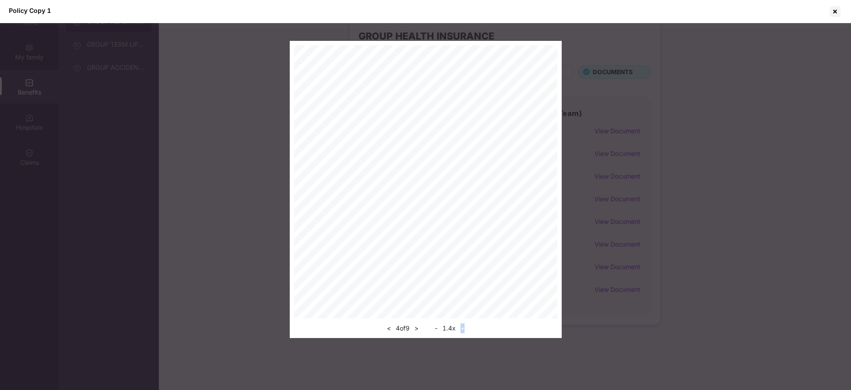
click at [415, 331] on button ">" at bounding box center [416, 328] width 9 height 11
drag, startPoint x: 833, startPoint y: 12, endPoint x: 825, endPoint y: 11, distance: 8.1
click at [833, 12] on div at bounding box center [835, 11] width 14 height 14
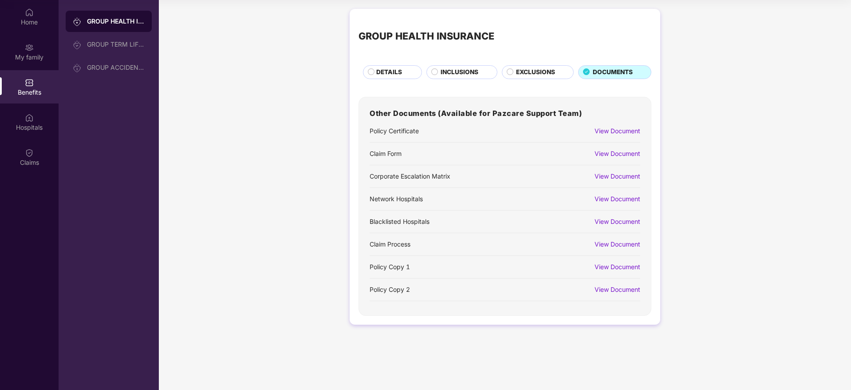
drag, startPoint x: 465, startPoint y: 66, endPoint x: 442, endPoint y: 70, distance: 22.9
click at [465, 66] on div "INCLUSIONS" at bounding box center [461, 72] width 71 height 14
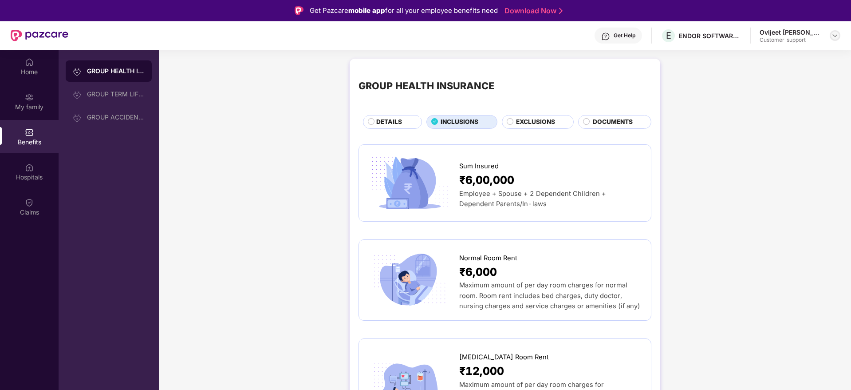
click at [837, 35] on img at bounding box center [835, 35] width 7 height 7
click at [804, 55] on div "Switch to support view" at bounding box center [793, 56] width 115 height 17
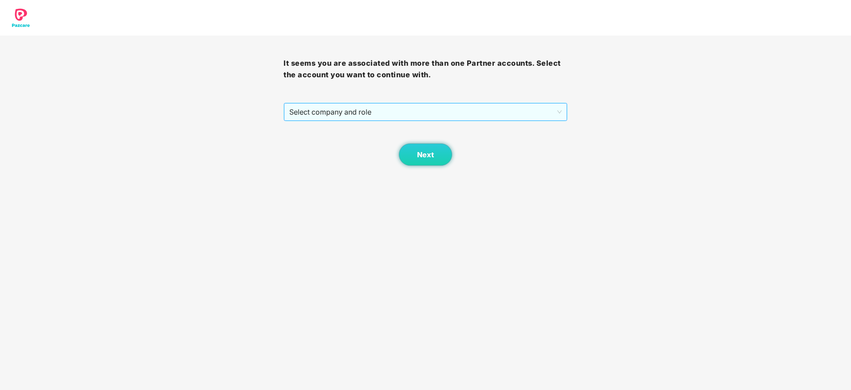
click at [524, 114] on span "Select company and role" at bounding box center [425, 111] width 272 height 17
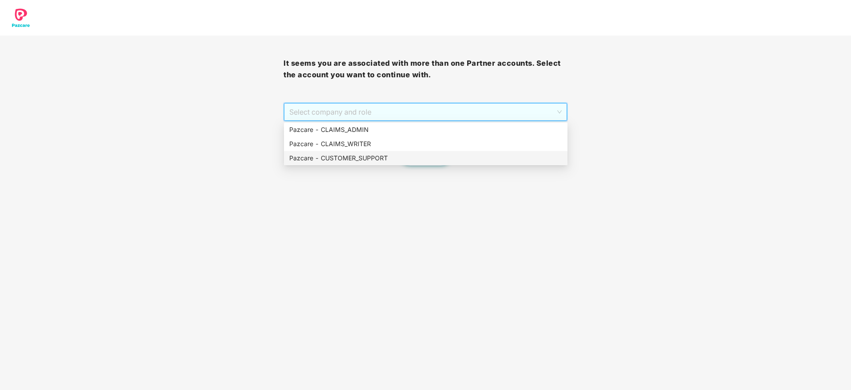
click at [432, 153] on div "Pazcare - CUSTOMER_SUPPORT" at bounding box center [425, 158] width 273 height 10
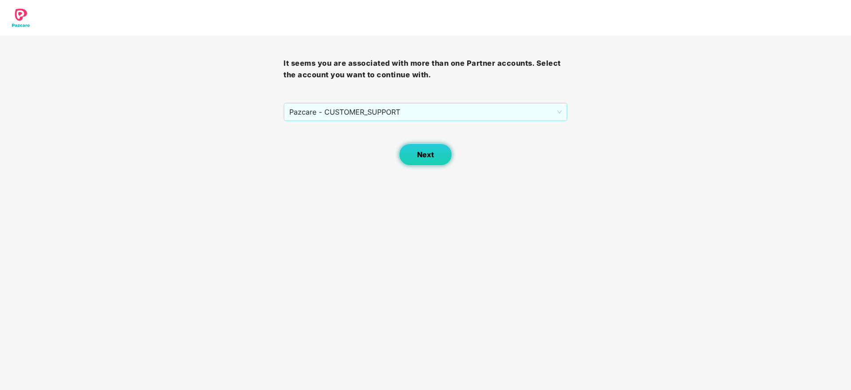
click at [445, 161] on button "Next" at bounding box center [425, 154] width 53 height 22
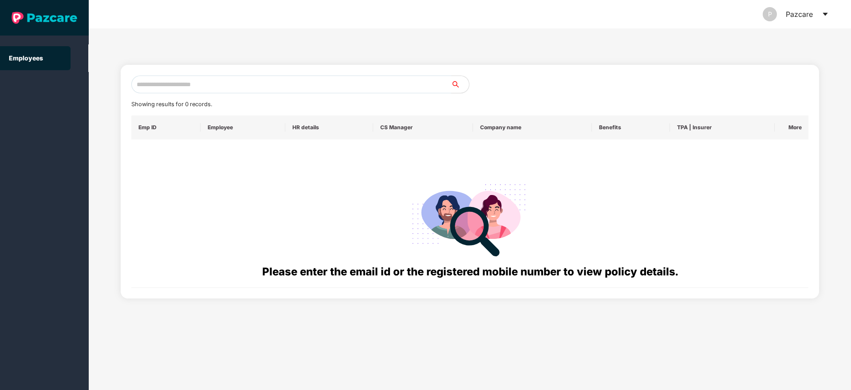
drag, startPoint x: 281, startPoint y: 91, endPoint x: 361, endPoint y: 88, distance: 79.5
click at [285, 91] on input "text" at bounding box center [291, 84] width 320 height 18
paste input "**********"
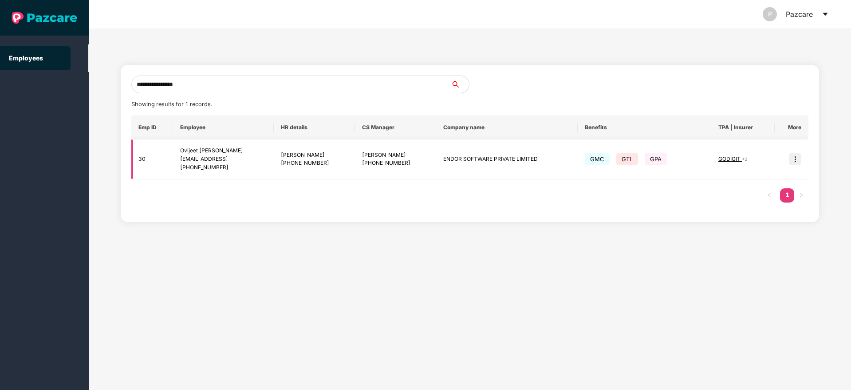
type input "**********"
click at [789, 160] on img at bounding box center [795, 159] width 12 height 12
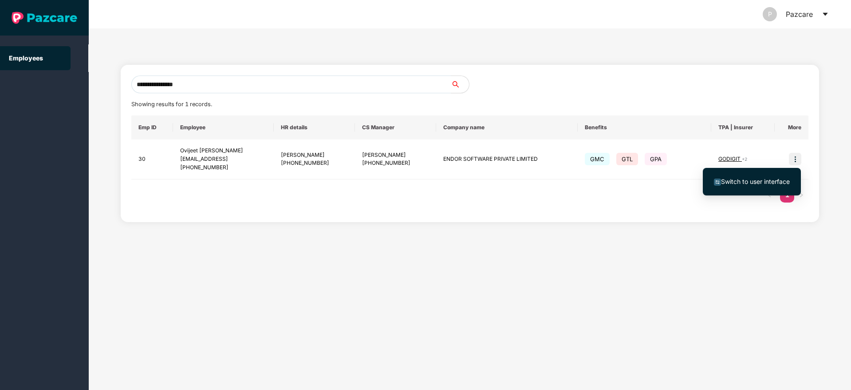
click at [747, 175] on li "Switch to user interface" at bounding box center [752, 181] width 98 height 19
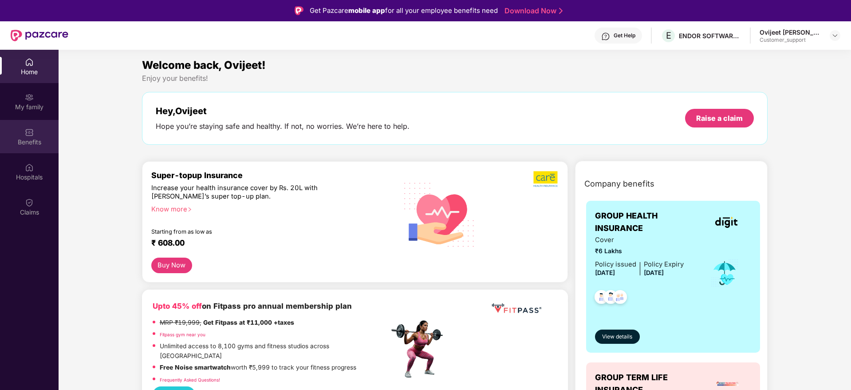
click at [26, 139] on div "Benefits" at bounding box center [29, 142] width 59 height 9
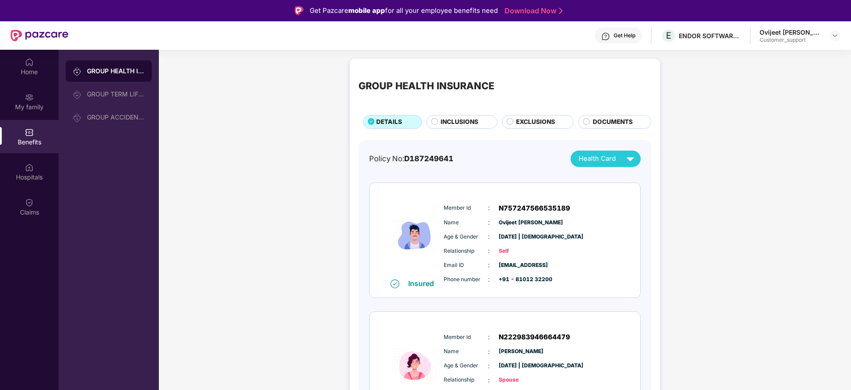
click at [460, 112] on div "GROUP HEALTH INSURANCE DETAILS INCLUSIONS EXCLUSIONS DOCUMENTS" at bounding box center [505, 97] width 293 height 61
click at [458, 118] on span "INCLUSIONS" at bounding box center [460, 122] width 38 height 10
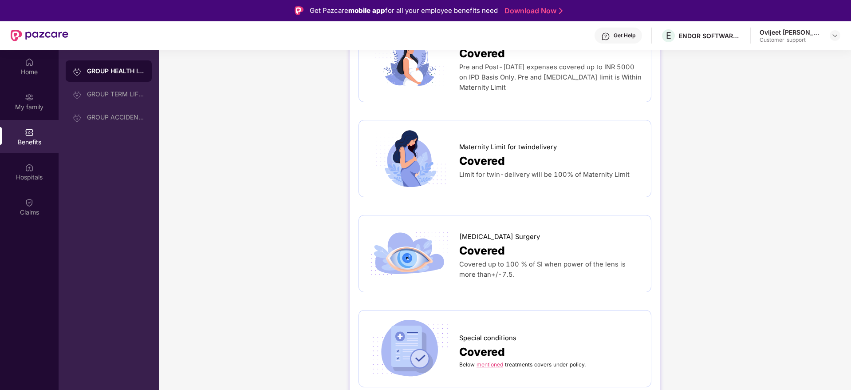
scroll to position [1464, 0]
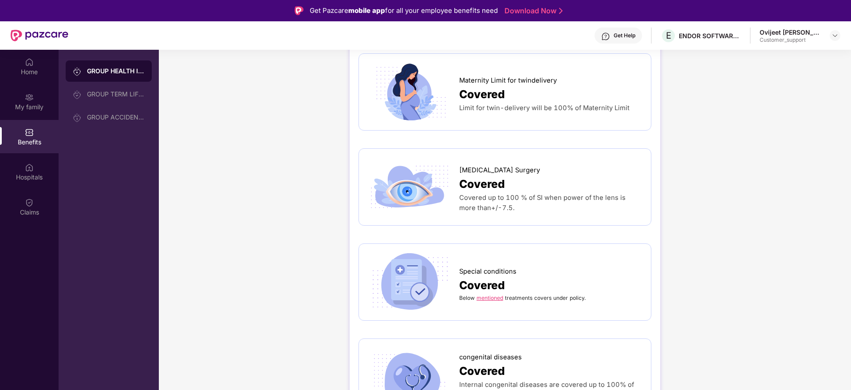
click at [493, 294] on link "mentioned" at bounding box center [490, 297] width 27 height 7
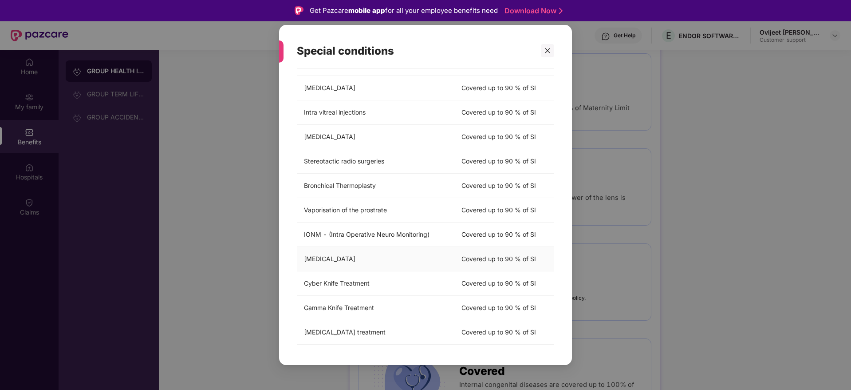
scroll to position [141, 0]
click at [848, 240] on div "Special conditions Below Mentioned Treatments Covers Under Policy Treatment Cov…" at bounding box center [425, 195] width 851 height 390
click at [545, 44] on div at bounding box center [547, 50] width 13 height 13
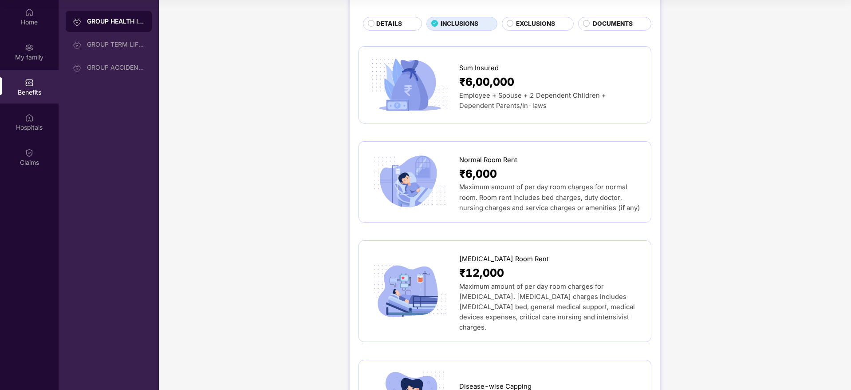
scroll to position [67, 0]
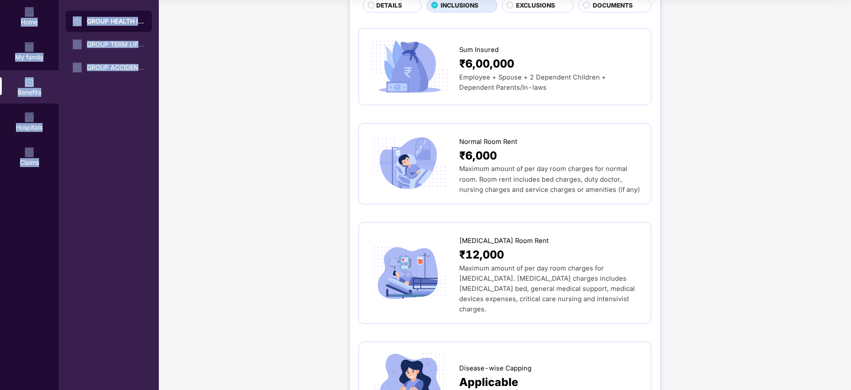
click at [377, 1] on div "Get Pazcare mobile app for all your employee benefits need Download Now Get Hel…" at bounding box center [425, 169] width 851 height 439
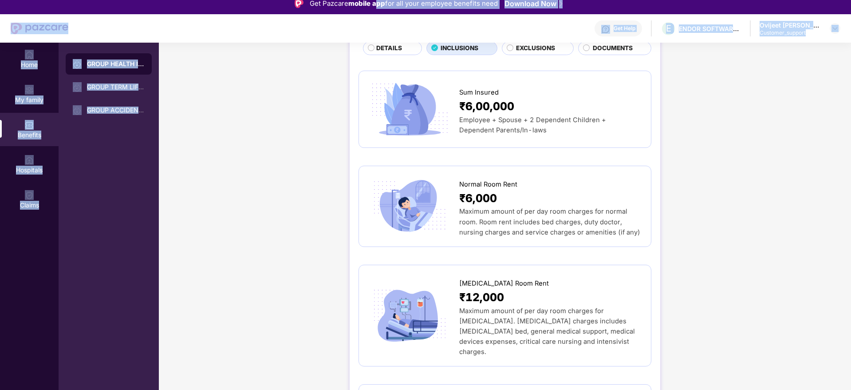
click at [387, 42] on div "Get Pazcare mobile app for all your employee benefits need Download Now Get Hel…" at bounding box center [425, 212] width 851 height 439
click at [373, 49] on div "DETAILS" at bounding box center [394, 48] width 45 height 11
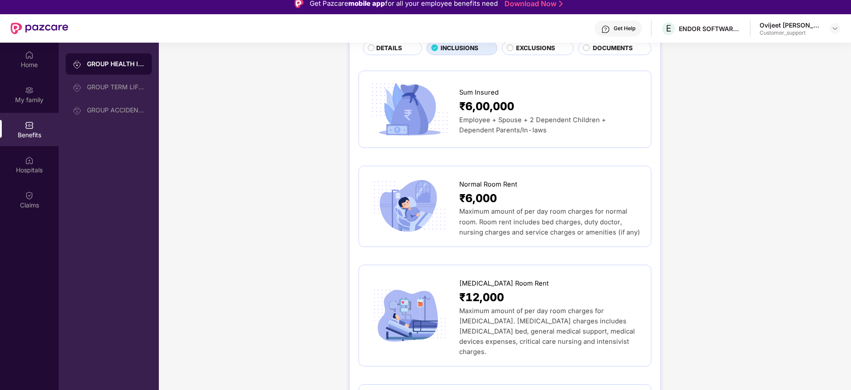
scroll to position [0, 0]
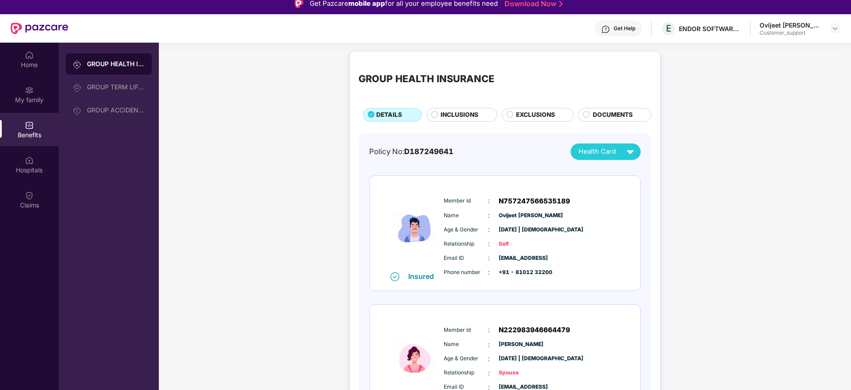
click at [598, 150] on span "Health Card" at bounding box center [597, 151] width 37 height 10
click at [598, 168] on div "Policy No: D187249641 Health Card Insured Member Id : N757247566535189 Name : O…" at bounding box center [505, 352] width 272 height 419
click at [596, 153] on span "Health Card" at bounding box center [597, 151] width 37 height 10
click at [604, 172] on div "Ovijeet [PERSON_NAME]" at bounding box center [627, 172] width 110 height 10
click at [835, 25] on img at bounding box center [835, 28] width 7 height 7
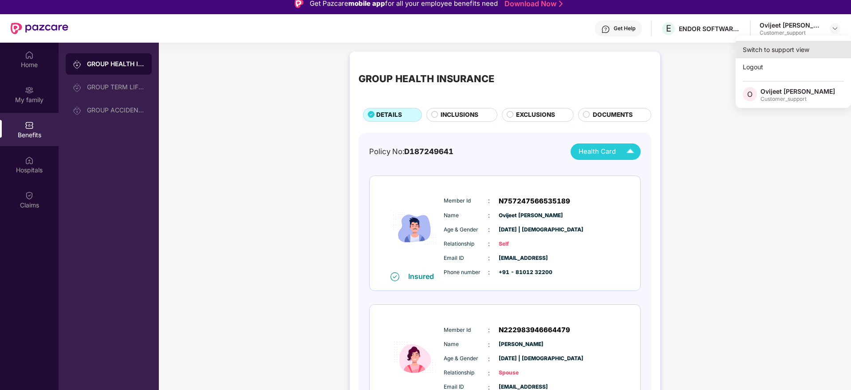
click at [770, 48] on div "Switch to support view" at bounding box center [793, 49] width 115 height 17
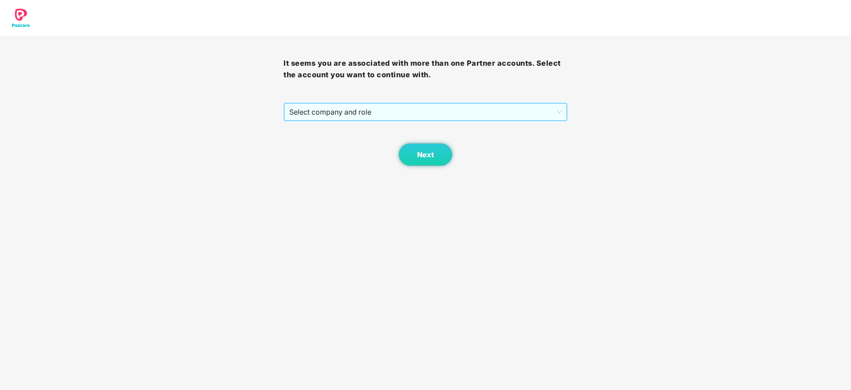
click at [359, 120] on div "It seems you are associated with more than one Partner accounts. Select the acc…" at bounding box center [426, 100] width 284 height 130
click at [386, 115] on span "Select company and role" at bounding box center [425, 111] width 272 height 17
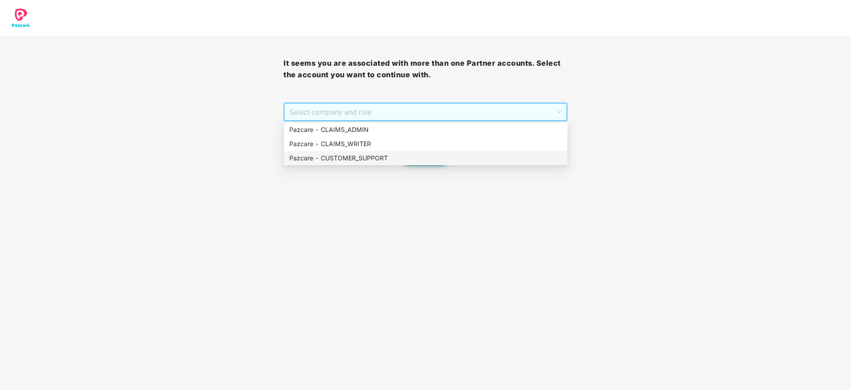
click at [387, 159] on div "Pazcare - CUSTOMER_SUPPORT" at bounding box center [425, 158] width 273 height 10
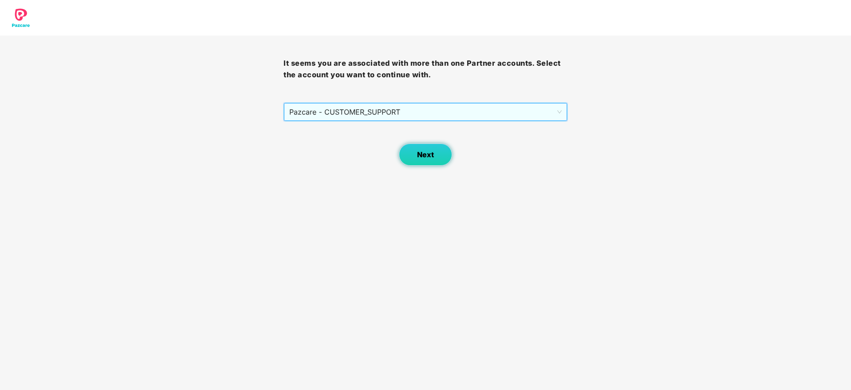
click at [424, 162] on button "Next" at bounding box center [425, 154] width 53 height 22
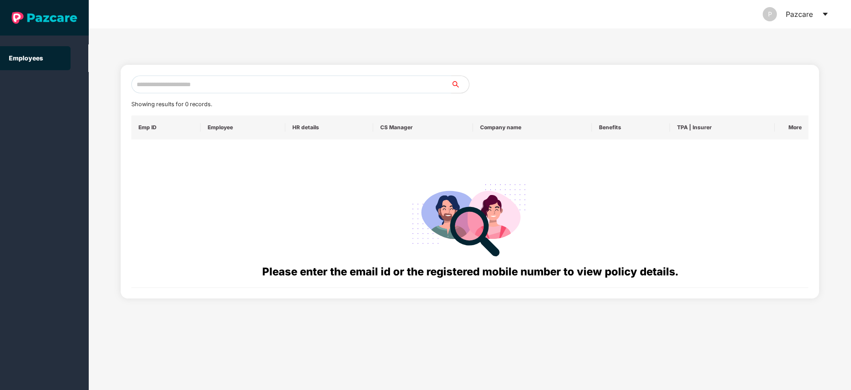
drag, startPoint x: 286, startPoint y: 92, endPoint x: 423, endPoint y: 102, distance: 137.5
click at [292, 95] on div "Showing results for 0 records. Emp ID Employee HR details CS Manager Company na…" at bounding box center [470, 181] width 678 height 212
paste input "**********"
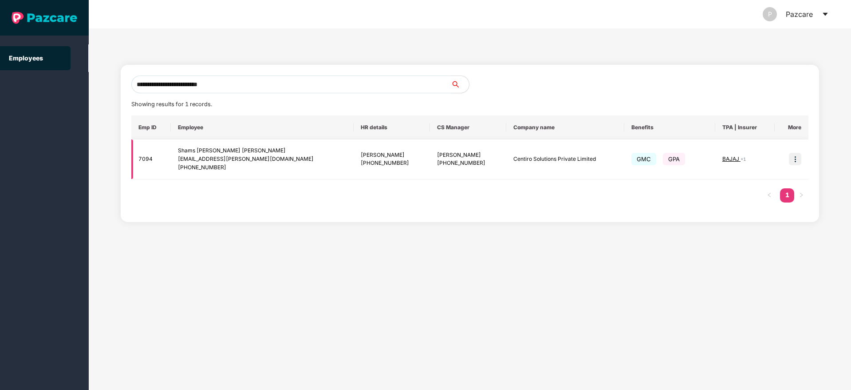
type input "**********"
drag, startPoint x: 794, startPoint y: 160, endPoint x: 779, endPoint y: 169, distance: 17.5
click at [794, 161] on img at bounding box center [795, 159] width 12 height 12
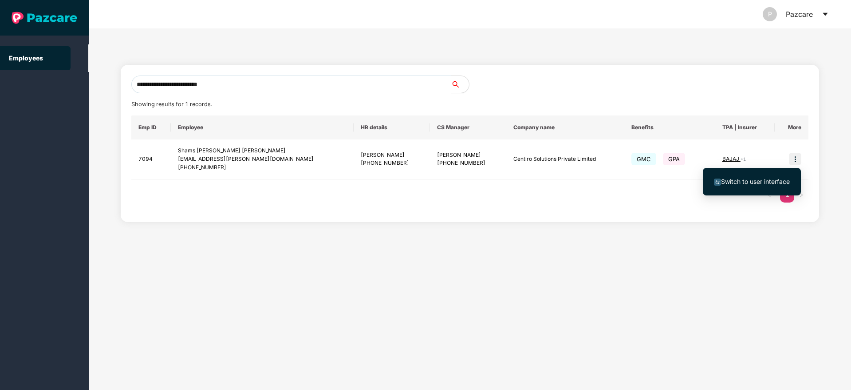
click at [741, 177] on span "Switch to user interface" at bounding box center [755, 181] width 69 height 8
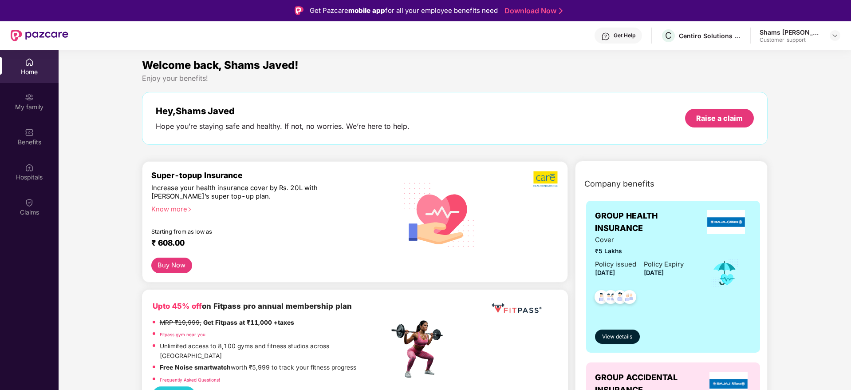
click at [32, 144] on div "Benefits" at bounding box center [29, 142] width 59 height 9
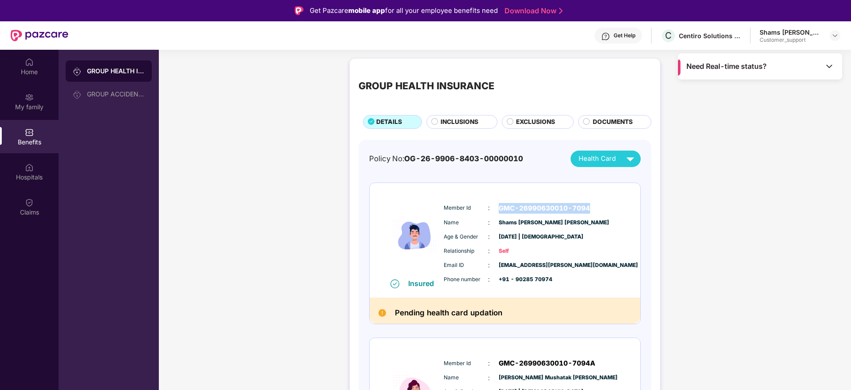
drag, startPoint x: 496, startPoint y: 206, endPoint x: 610, endPoint y: 227, distance: 115.9
click at [603, 210] on div "Member Id : GMC-26990630010-7094" at bounding box center [532, 208] width 176 height 11
copy span "GMC-26990630010-7094"
